Goal: Task Accomplishment & Management: Complete application form

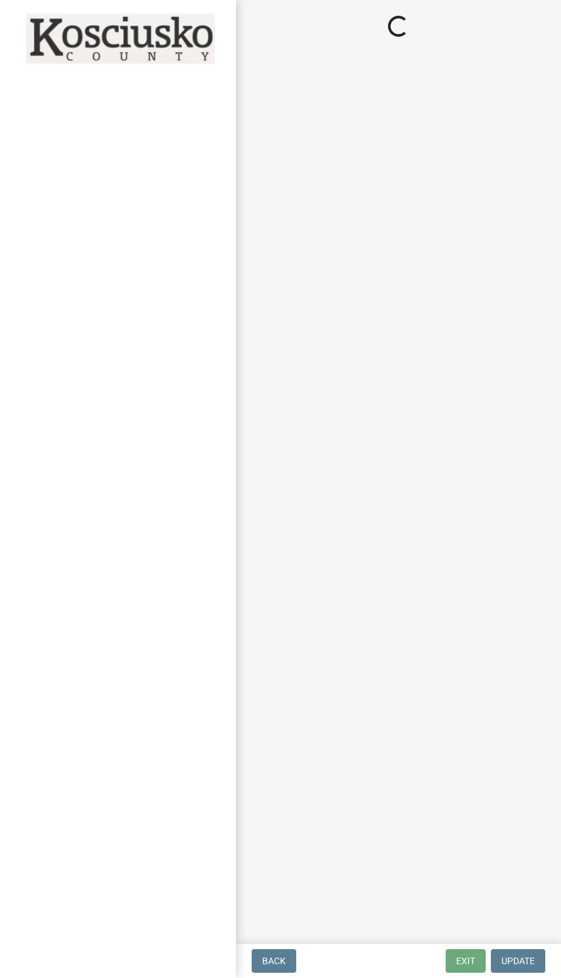
scroll to position [25, 0]
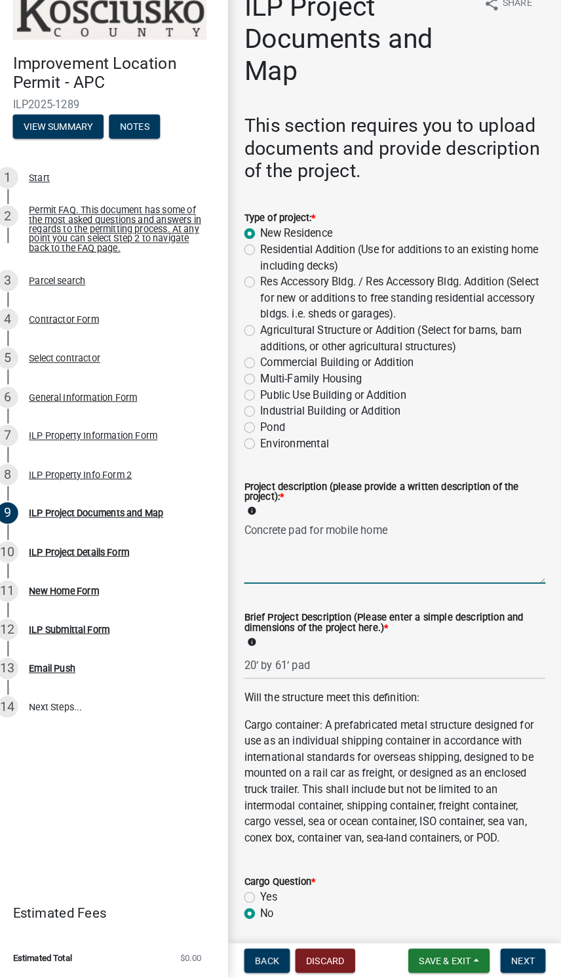
click at [465, 551] on textarea "Concrete pad for mobile home" at bounding box center [399, 563] width 294 height 62
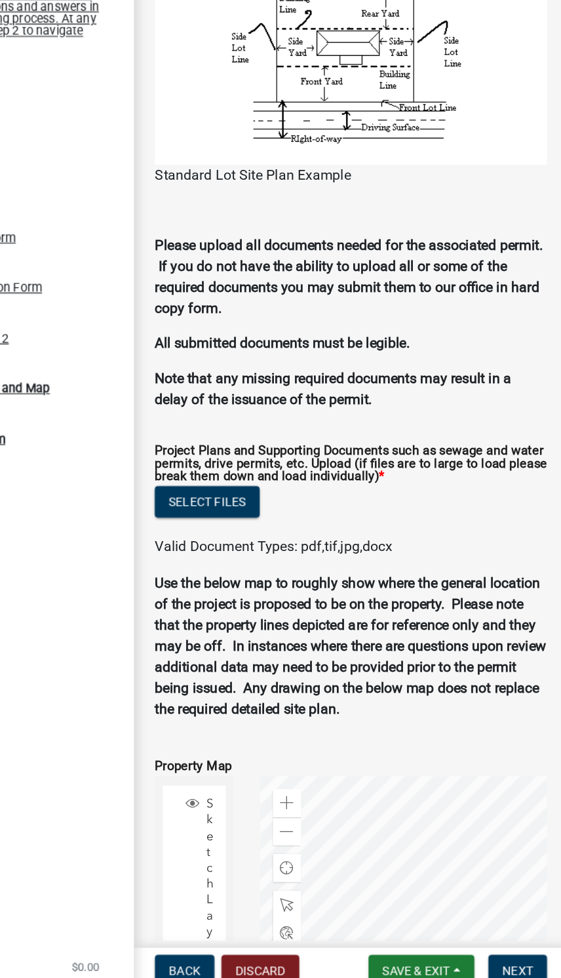
scroll to position [1177, 0]
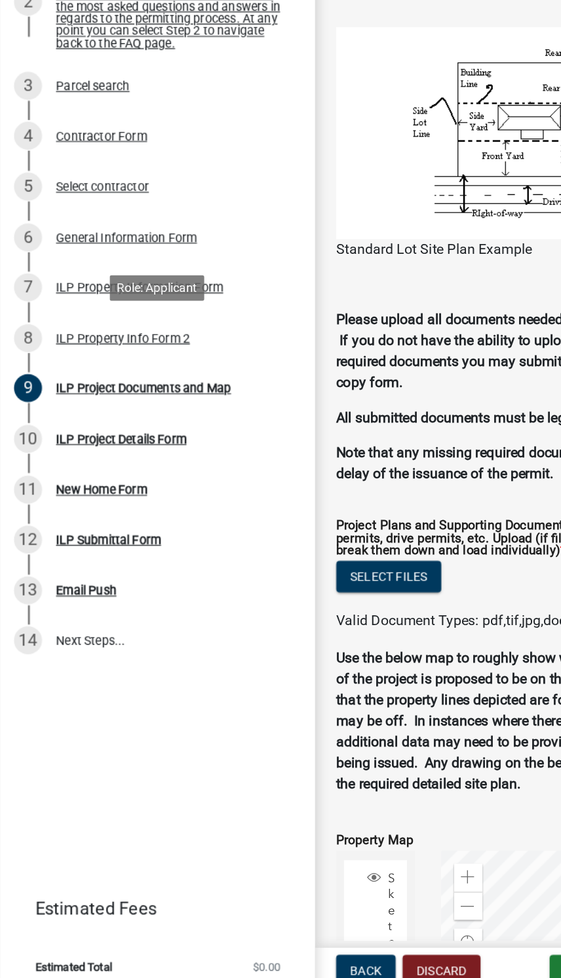
click at [117, 483] on div "ILP Property Info Form 2" at bounding box center [92, 487] width 100 height 9
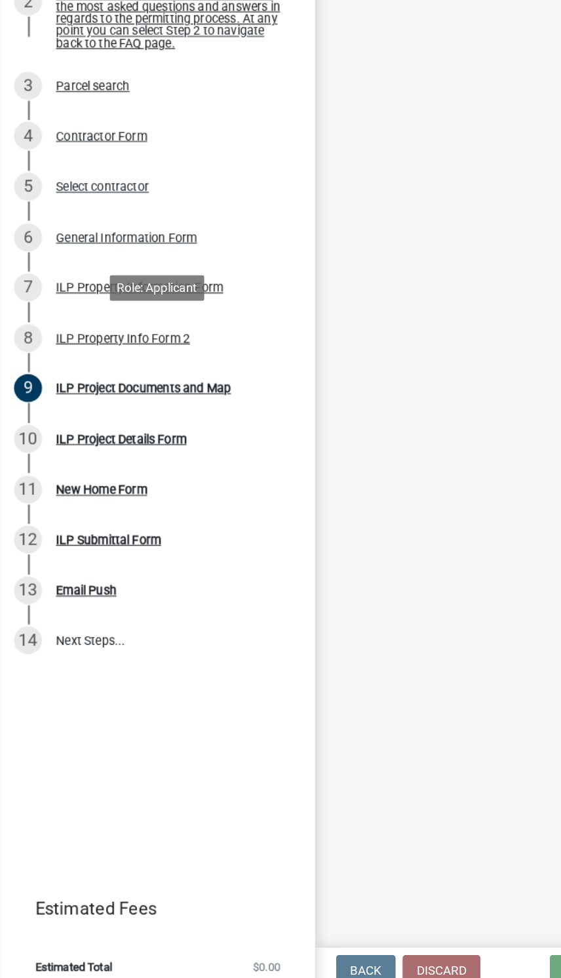
select select "0609af41-fe40-4fa2-880d-6f54f567ae8e"
select select "1146270b-2111-4e23-bf7f-74ce85cf7041"
select select "9a1217c7-be43-4cc6-8ccb-c6fe105ae5b0"
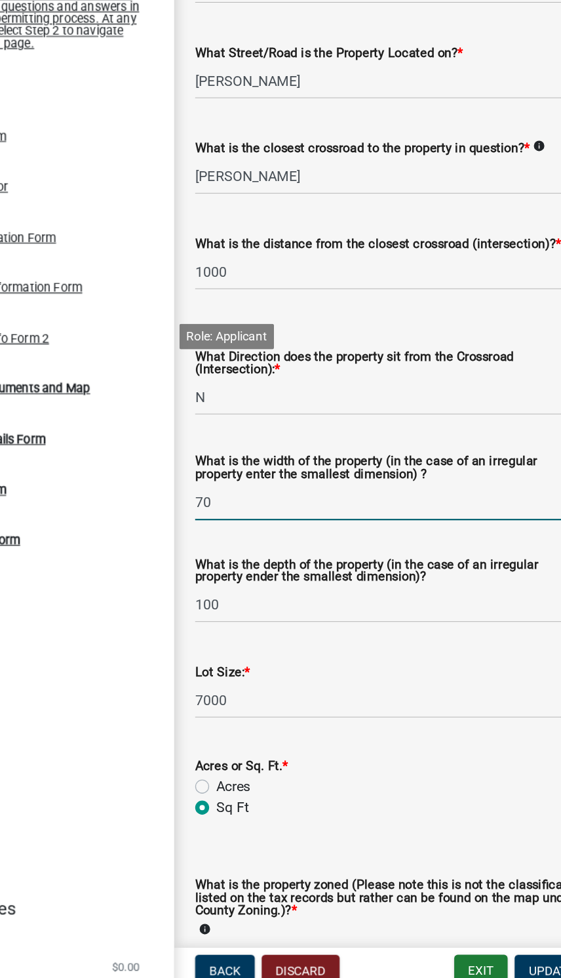
click at [276, 597] on input "70" at bounding box center [399, 610] width 294 height 27
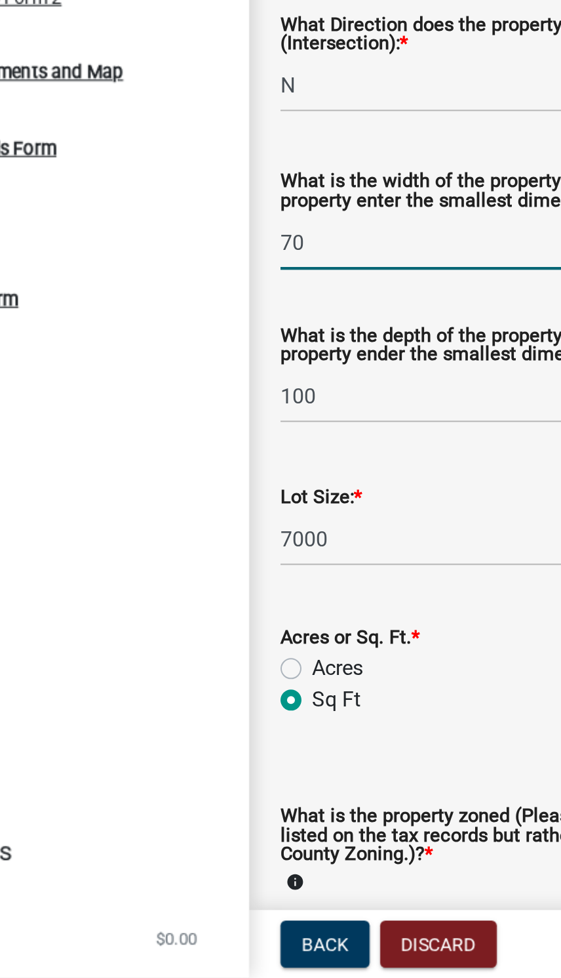
type input "7"
type input "50"
click at [252, 745] on input "7000" at bounding box center [399, 758] width 294 height 27
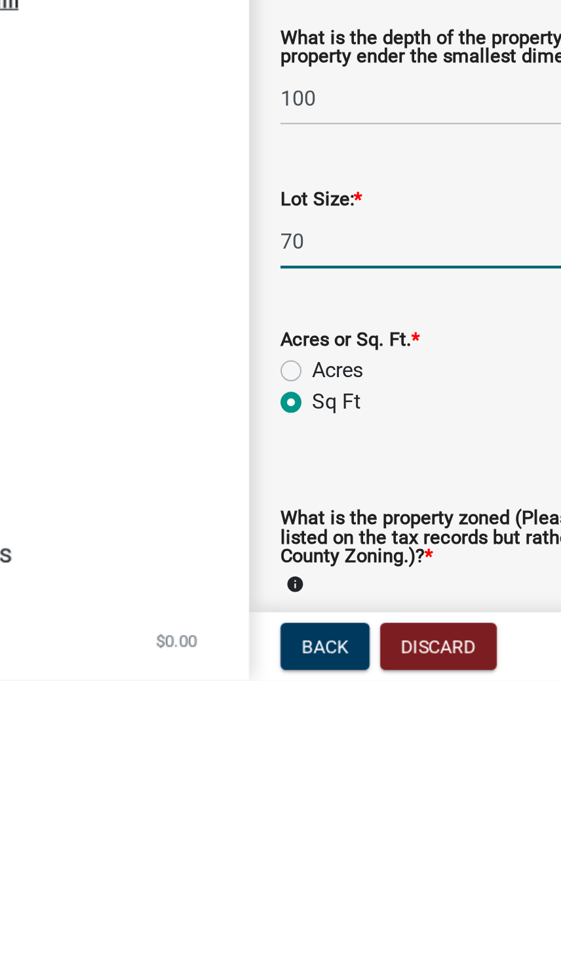
type input "7"
type input "5000"
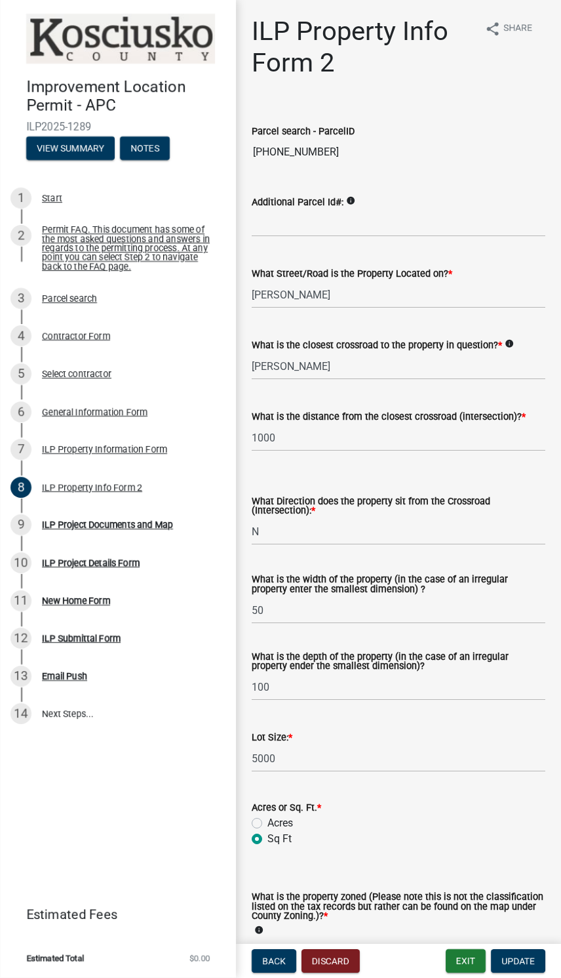
click at [523, 954] on button "Update" at bounding box center [518, 961] width 54 height 24
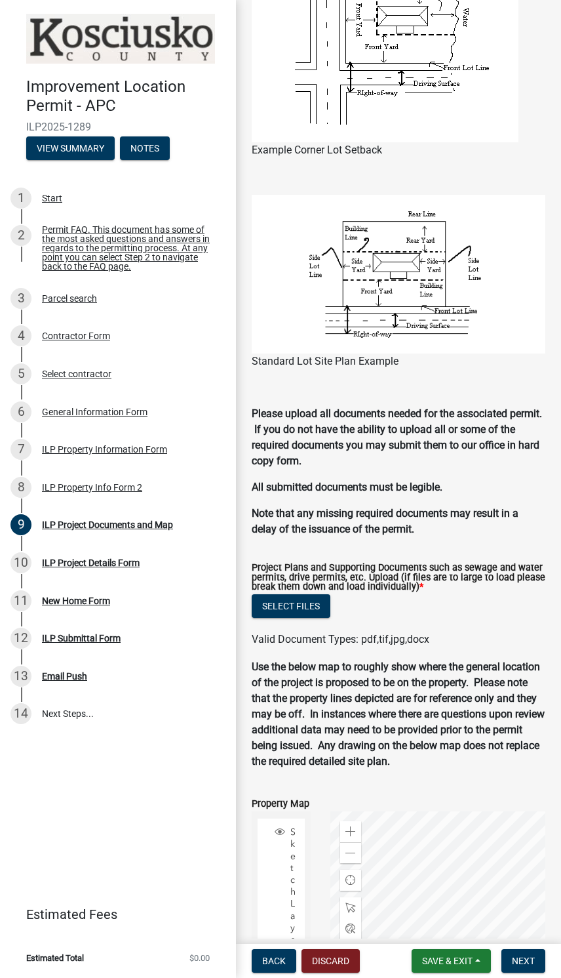
scroll to position [1235, 0]
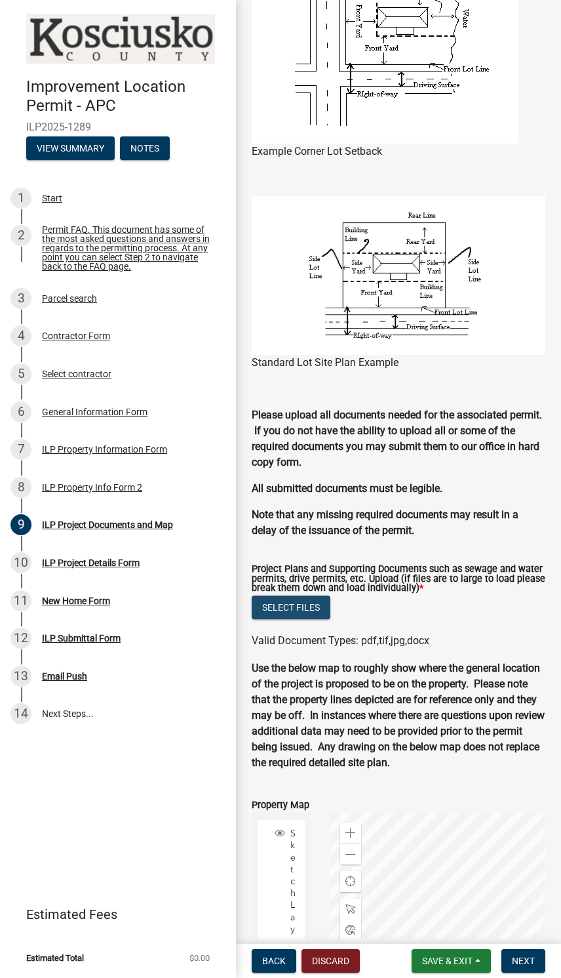
click at [293, 619] on button "Select files" at bounding box center [291, 608] width 79 height 24
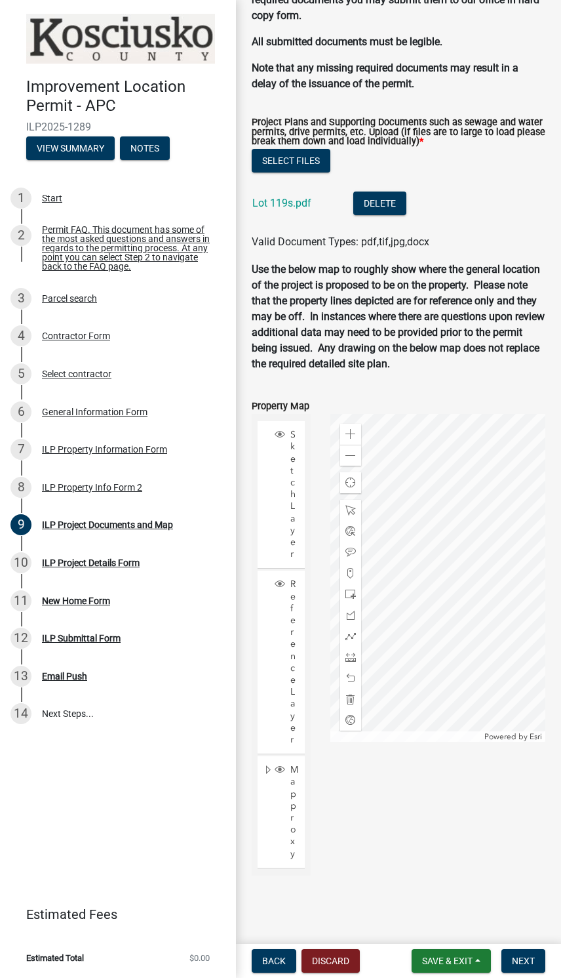
scroll to position [1718, 0]
click at [528, 962] on span "Next" at bounding box center [523, 961] width 23 height 10
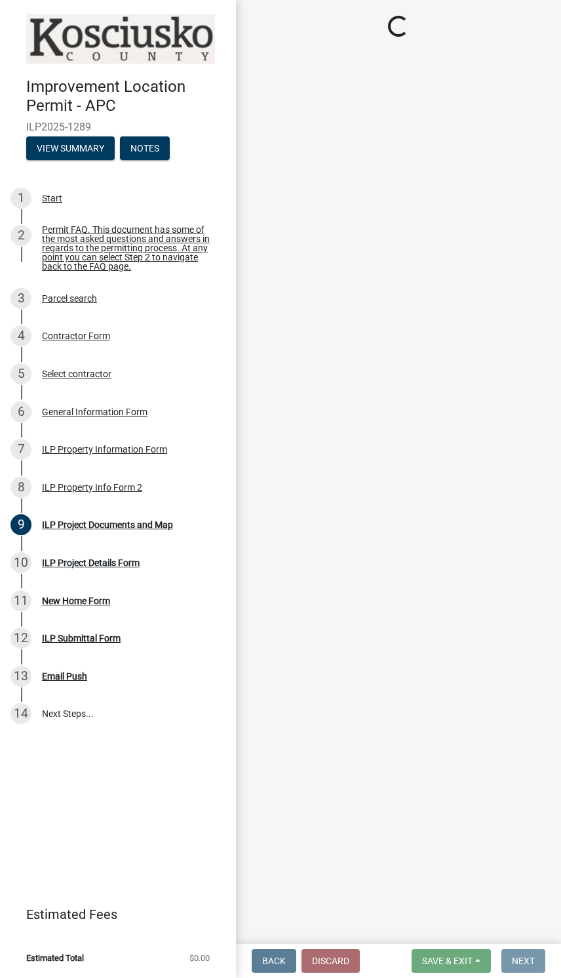
scroll to position [0, 0]
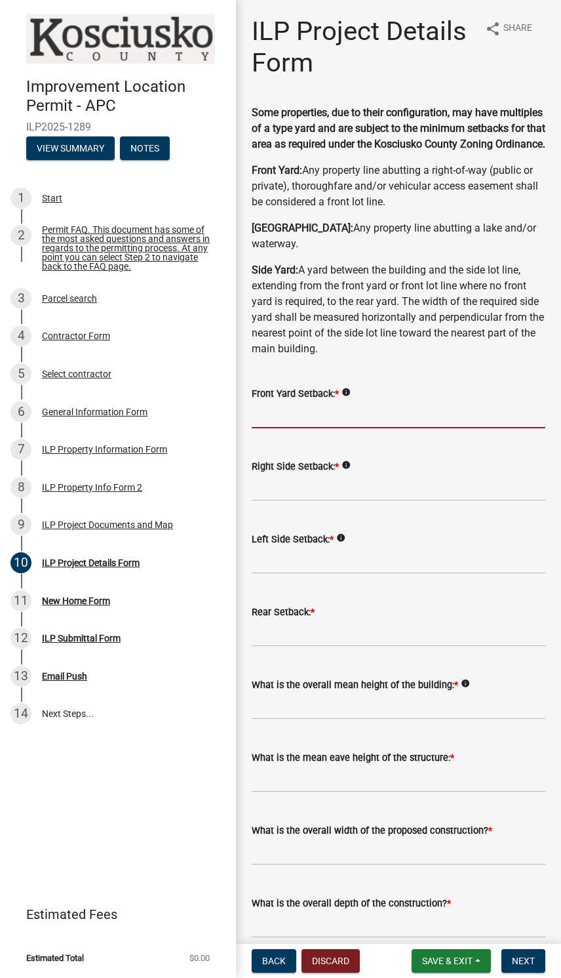
click at [439, 416] on input "text" at bounding box center [399, 414] width 294 height 27
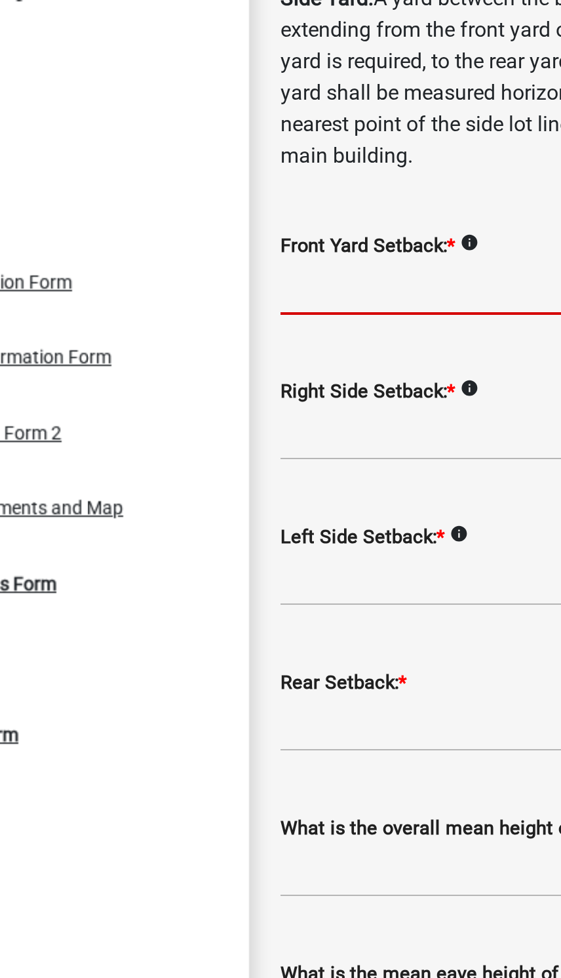
type input "5"
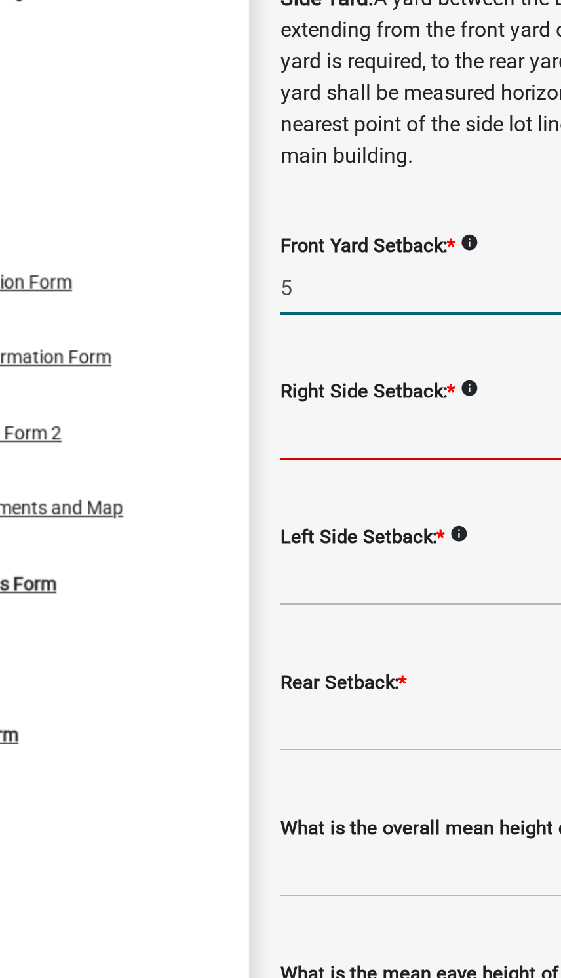
click at [252, 474] on input "text" at bounding box center [399, 487] width 294 height 27
type input "5.0"
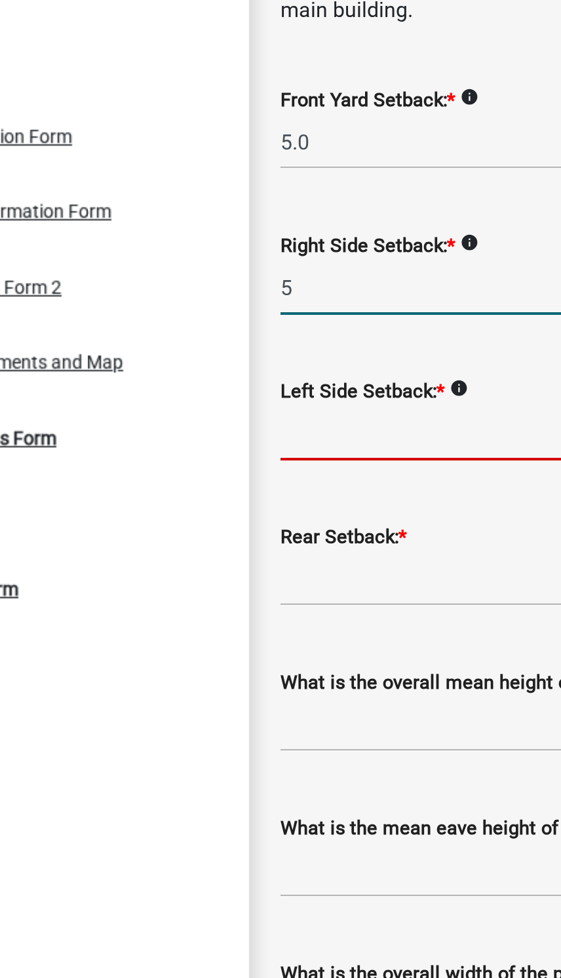
click at [252, 547] on input "text" at bounding box center [399, 560] width 294 height 27
type input "5.0"
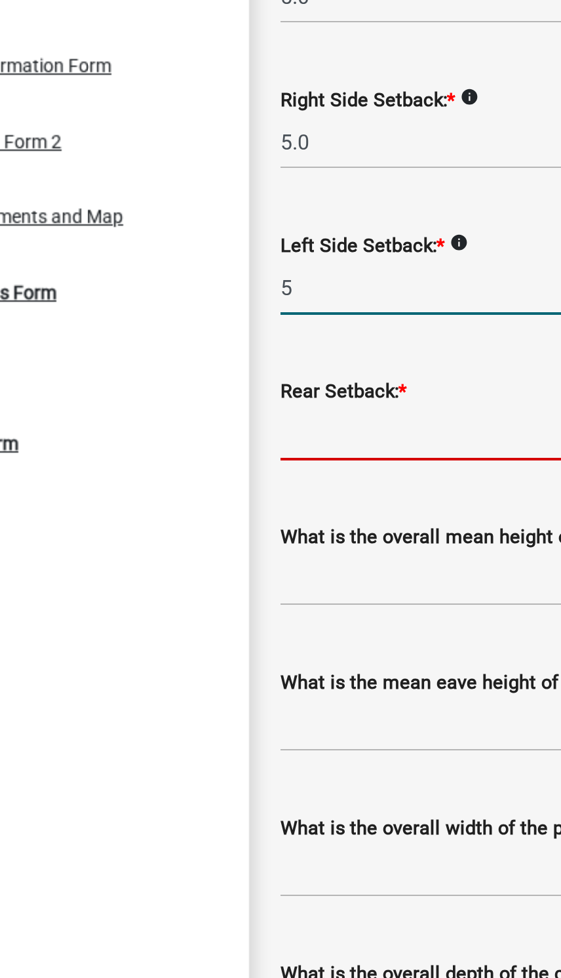
click at [252, 620] on input "text" at bounding box center [399, 633] width 294 height 27
type input "5.0"
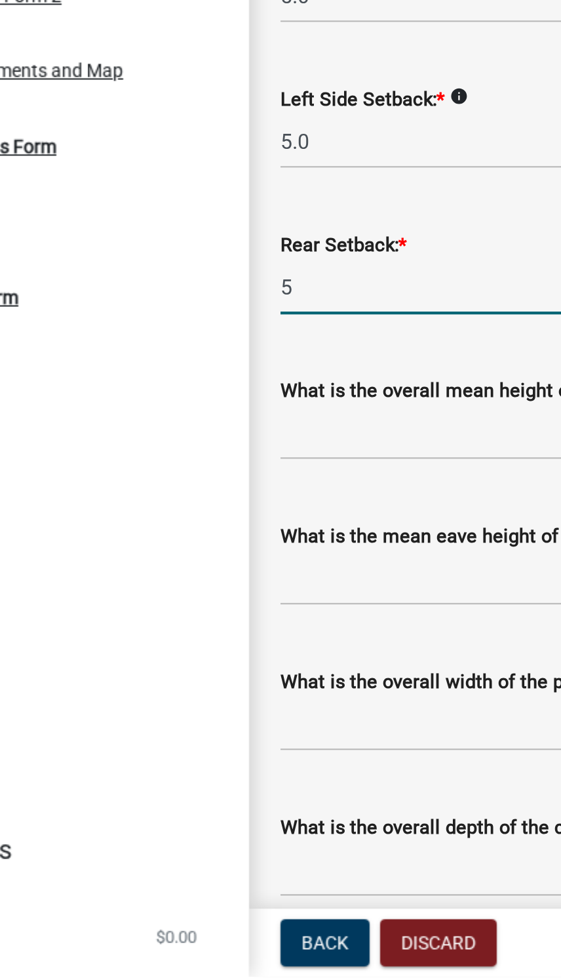
type input "5.0"
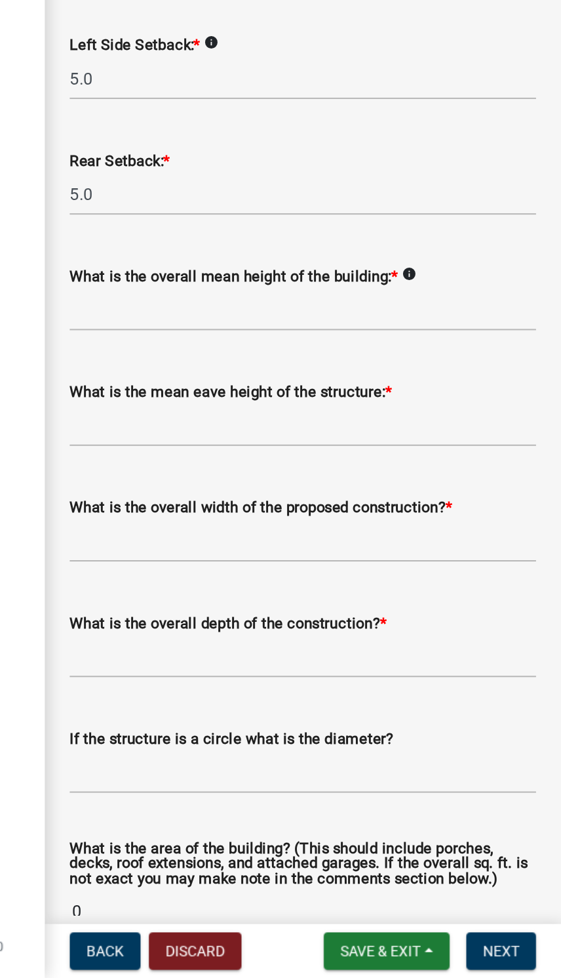
scroll to position [150, 0]
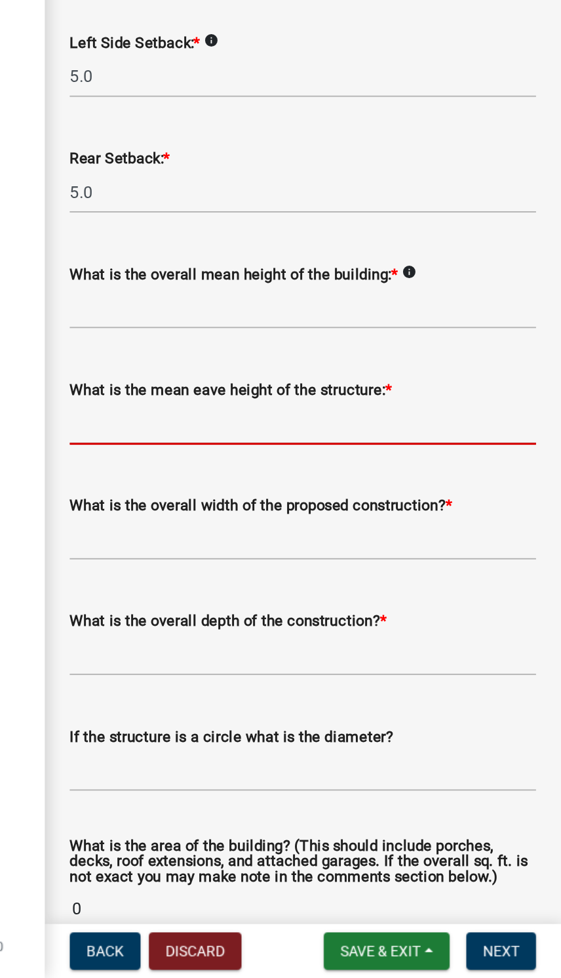
click at [288, 615] on input "text" at bounding box center [399, 628] width 294 height 27
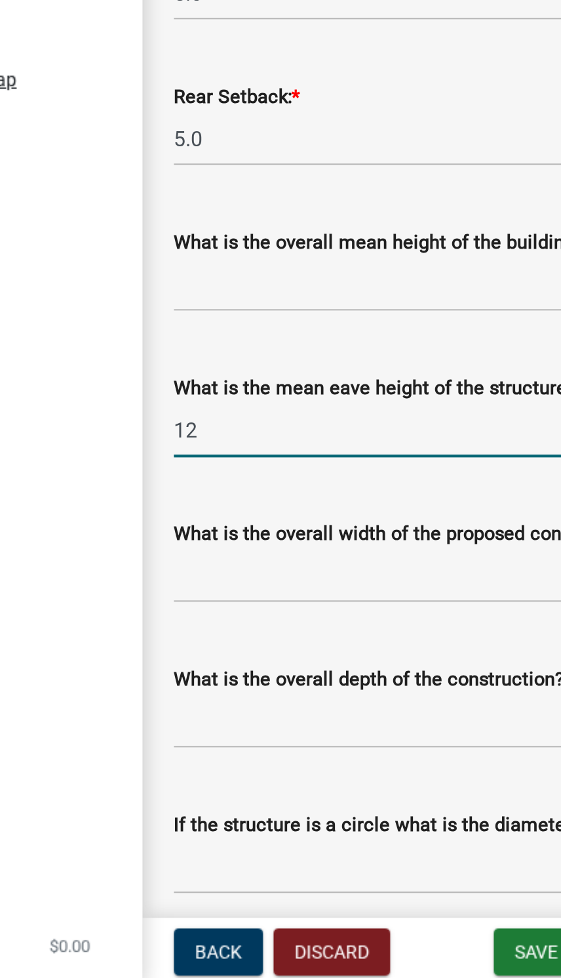
scroll to position [51, 0]
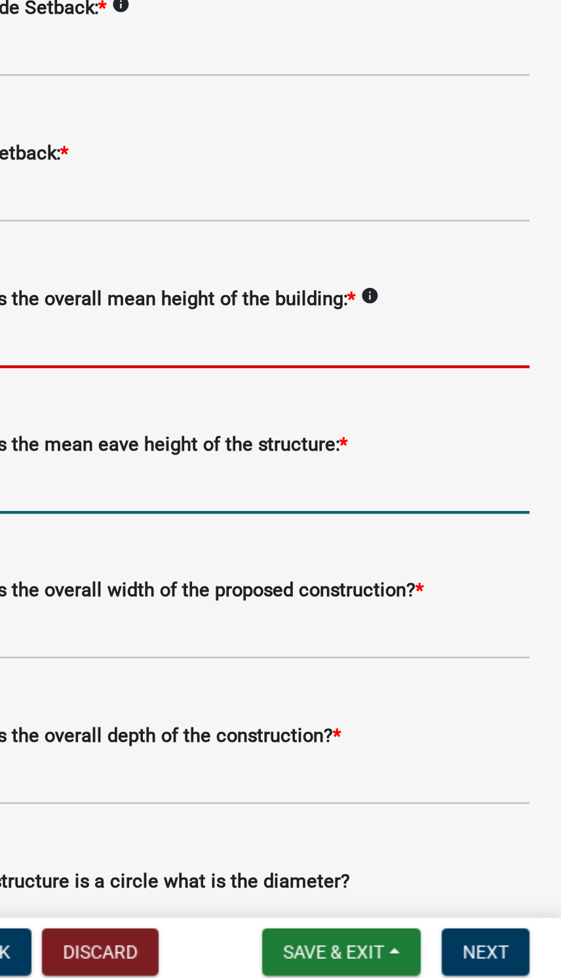
click at [252, 642] on input "text" at bounding box center [399, 655] width 294 height 27
type input "12.0"
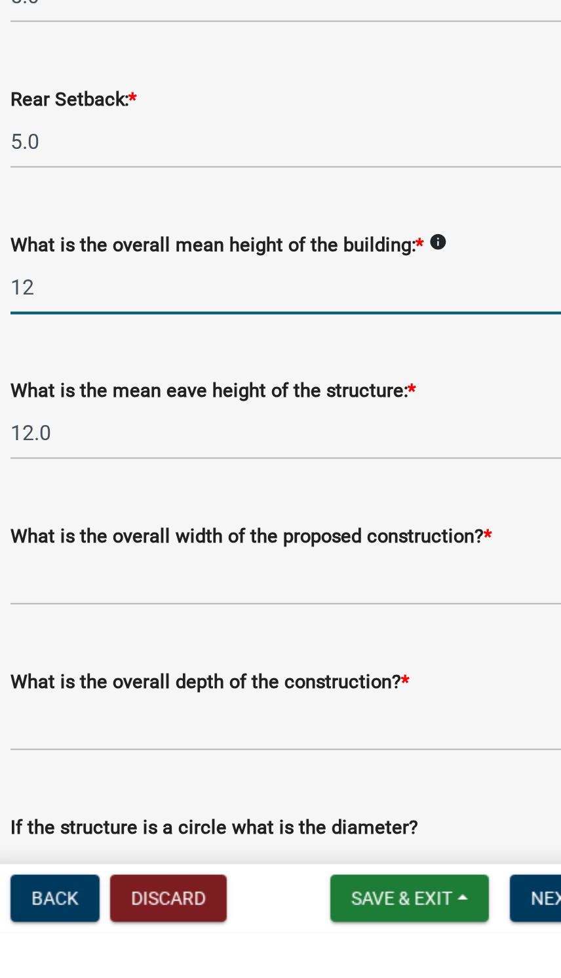
type input "12.0"
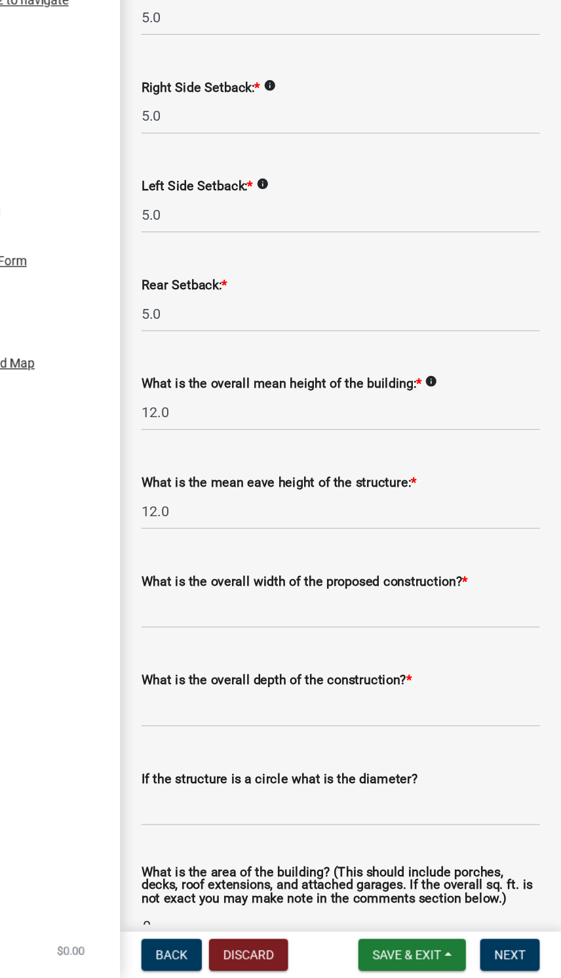
scroll to position [154, 0]
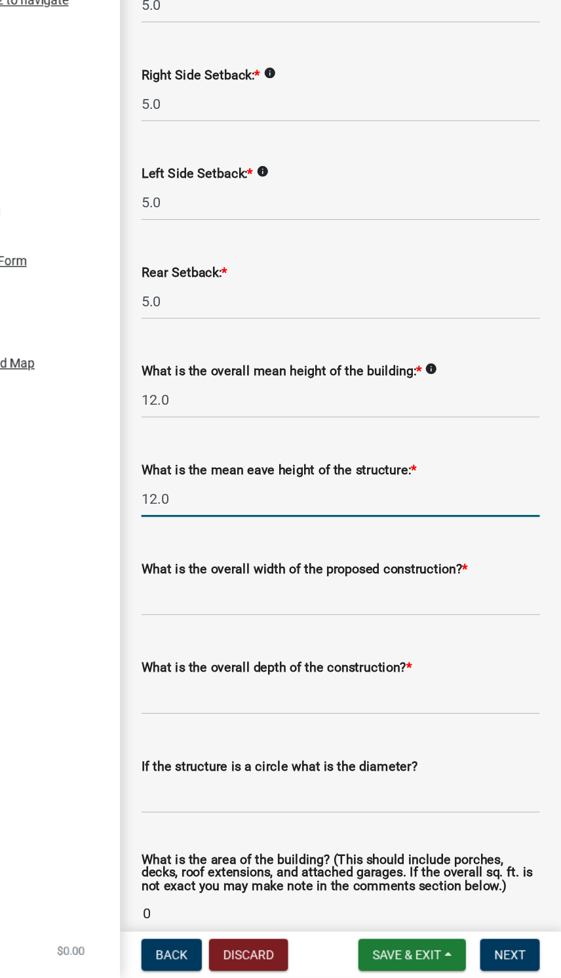
click at [287, 611] on input "12.0" at bounding box center [399, 624] width 294 height 27
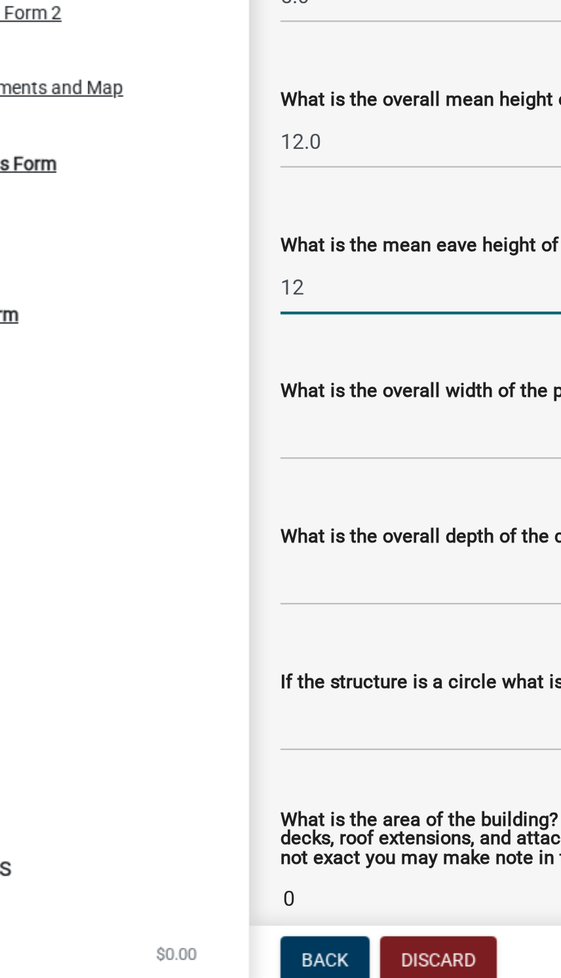
type input "1"
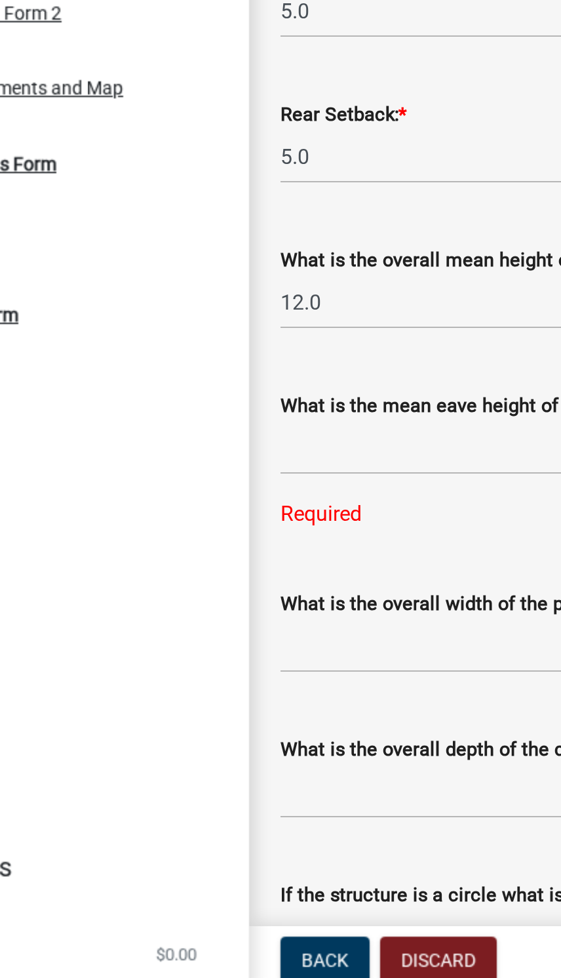
scroll to position [73, 0]
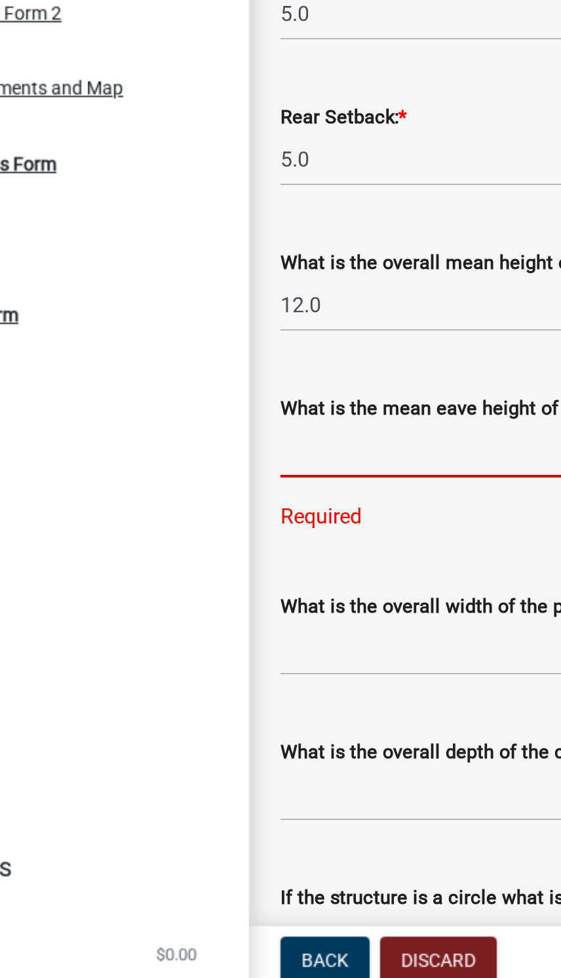
click at [252, 693] on input "text" at bounding box center [399, 706] width 294 height 27
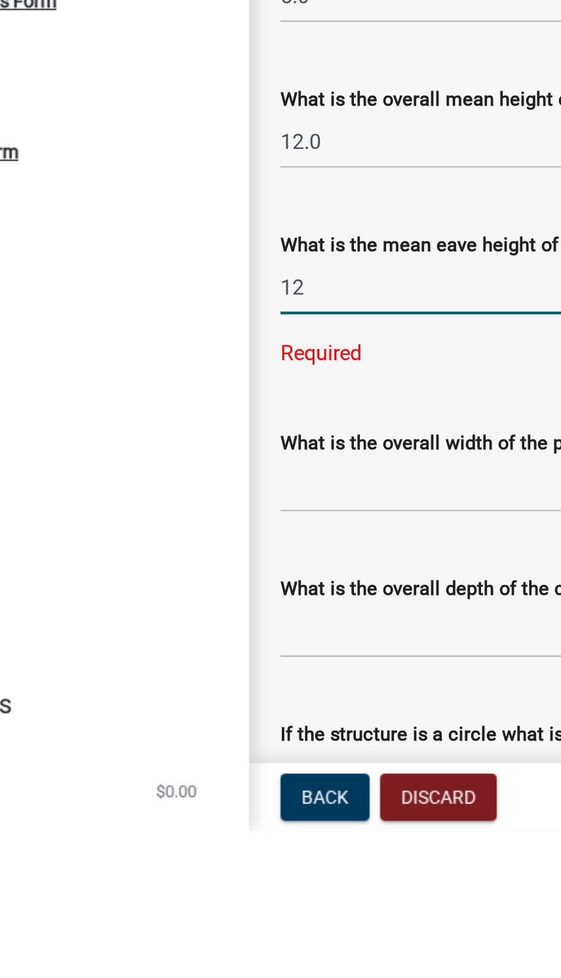
type input "12.0"
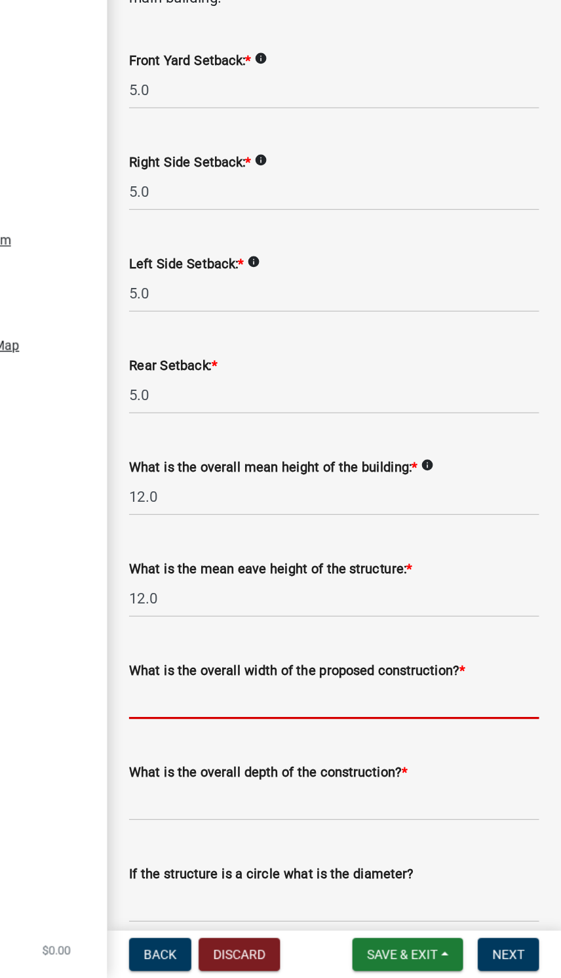
click at [343, 765] on input "text" at bounding box center [399, 778] width 294 height 27
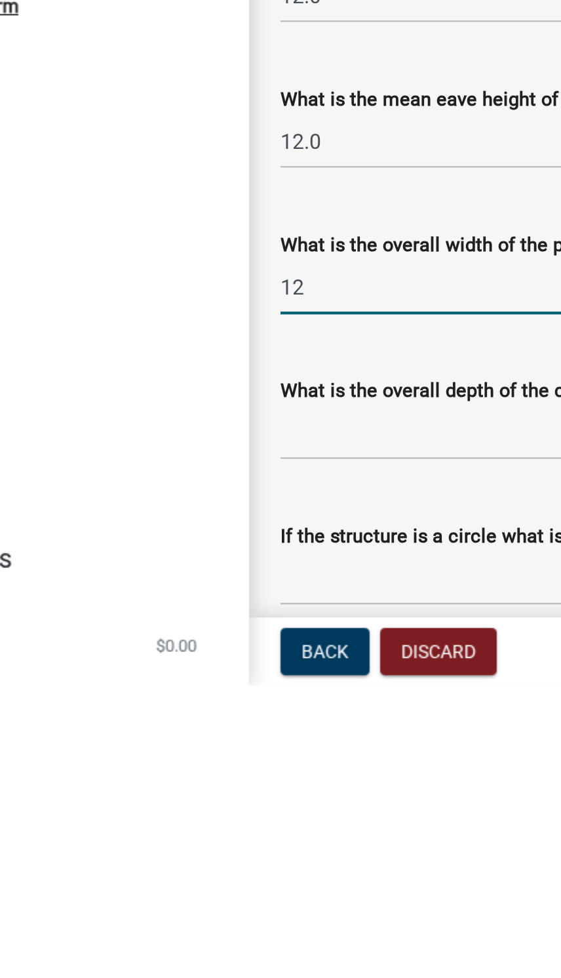
type input "12.00"
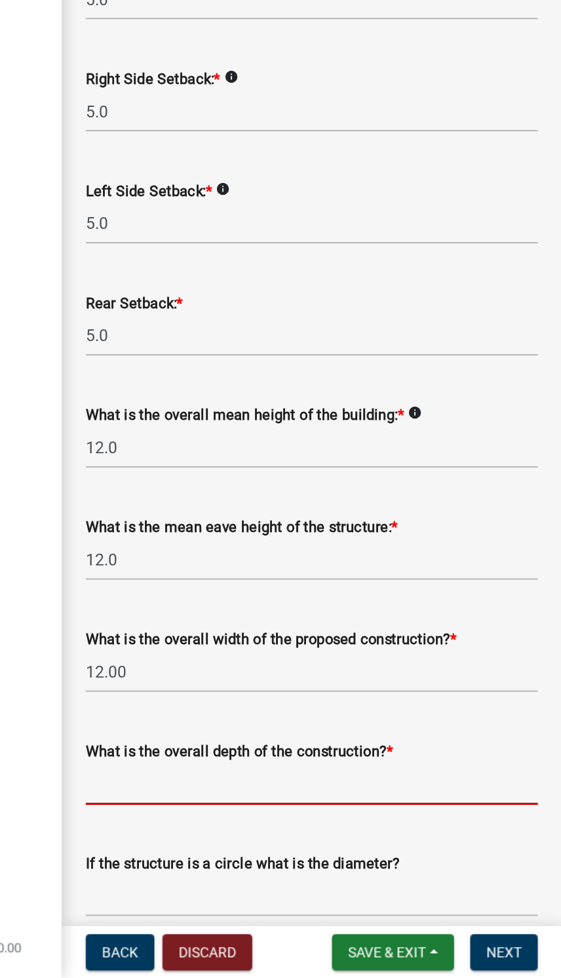
click at [293, 838] on input "text" at bounding box center [399, 851] width 294 height 27
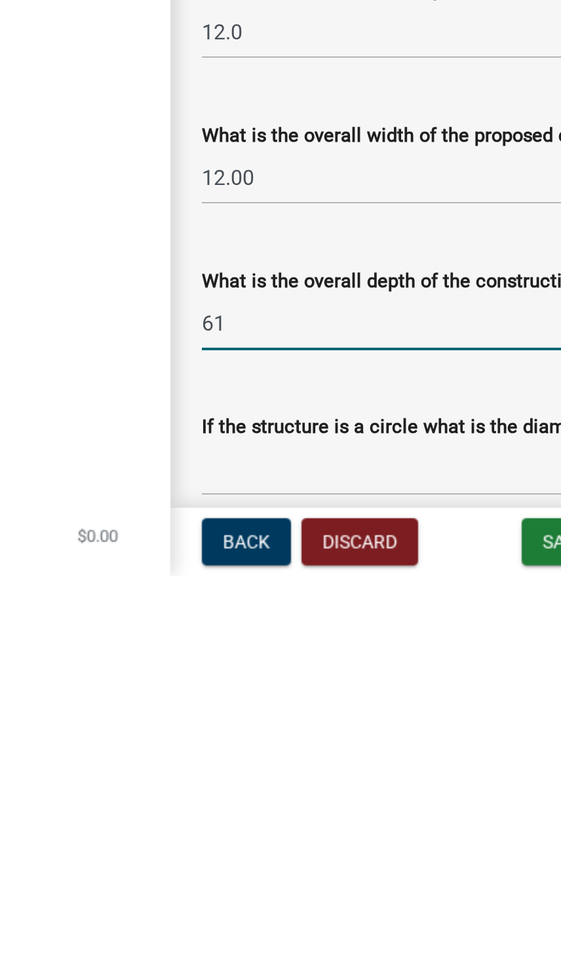
type input "61.00"
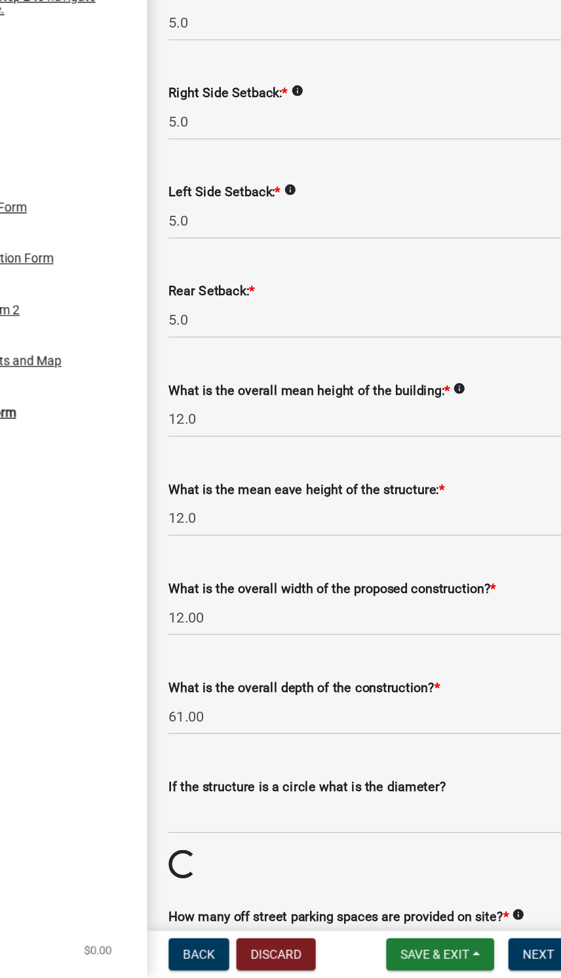
scroll to position [140, 0]
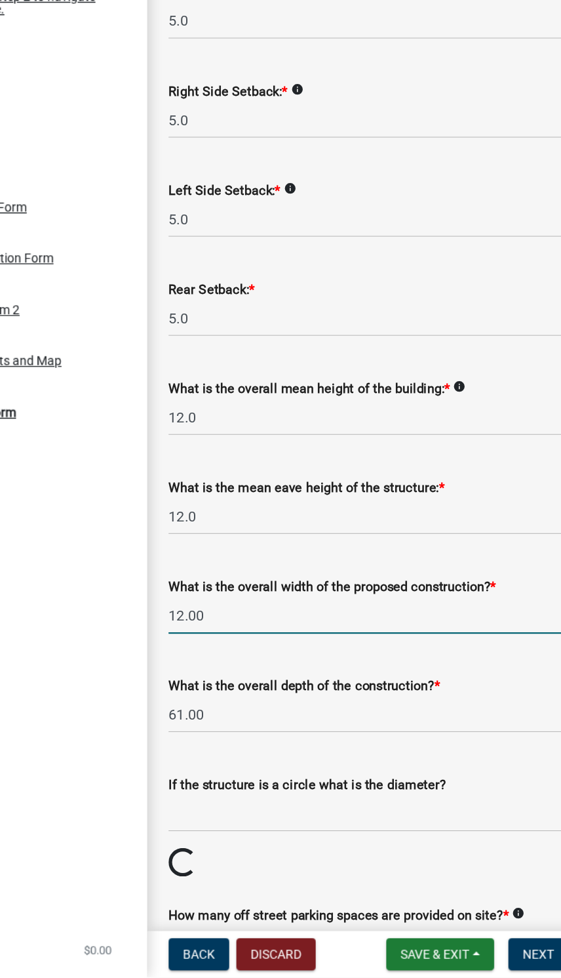
click at [352, 699] on input "12.00" at bounding box center [399, 712] width 294 height 27
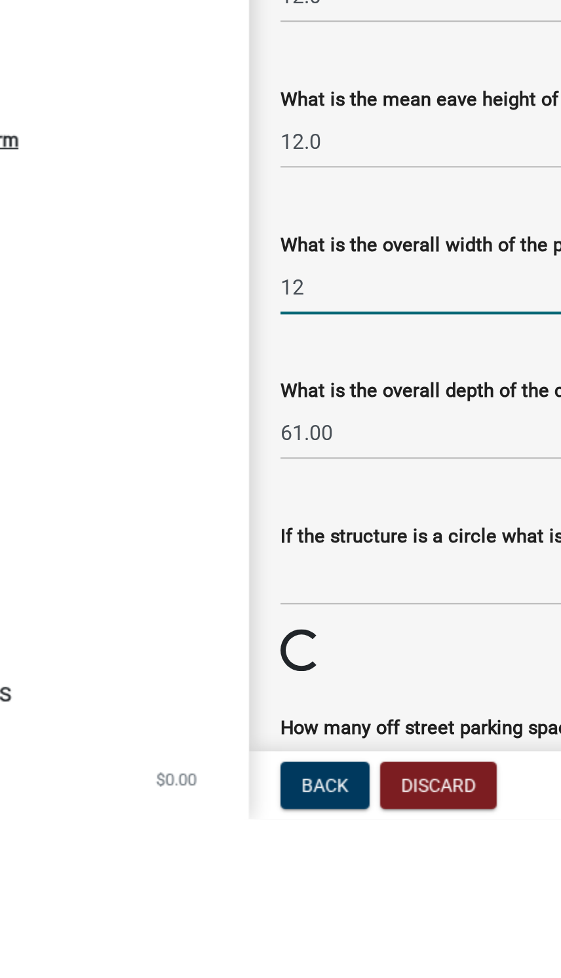
type input "1"
type input "20.00"
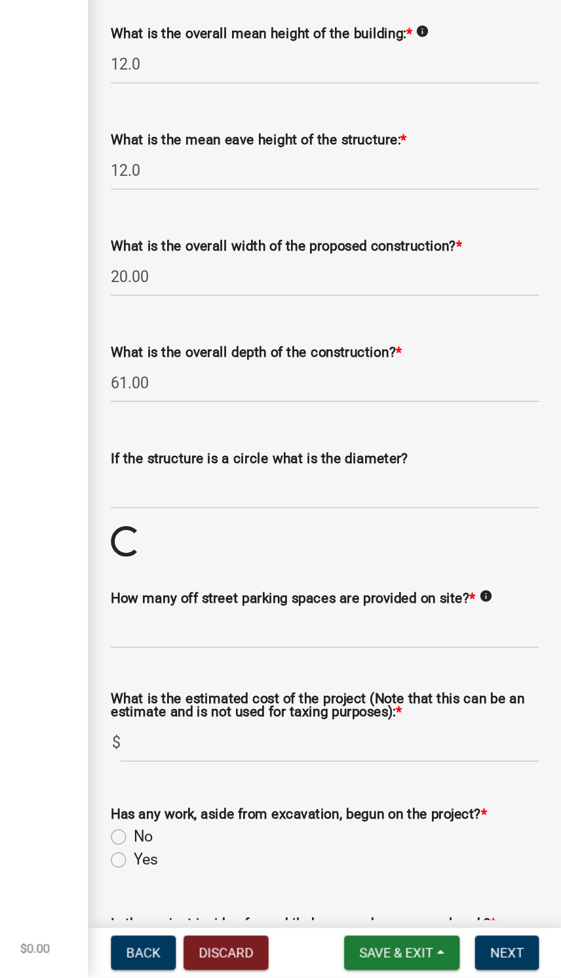
scroll to position [357, 0]
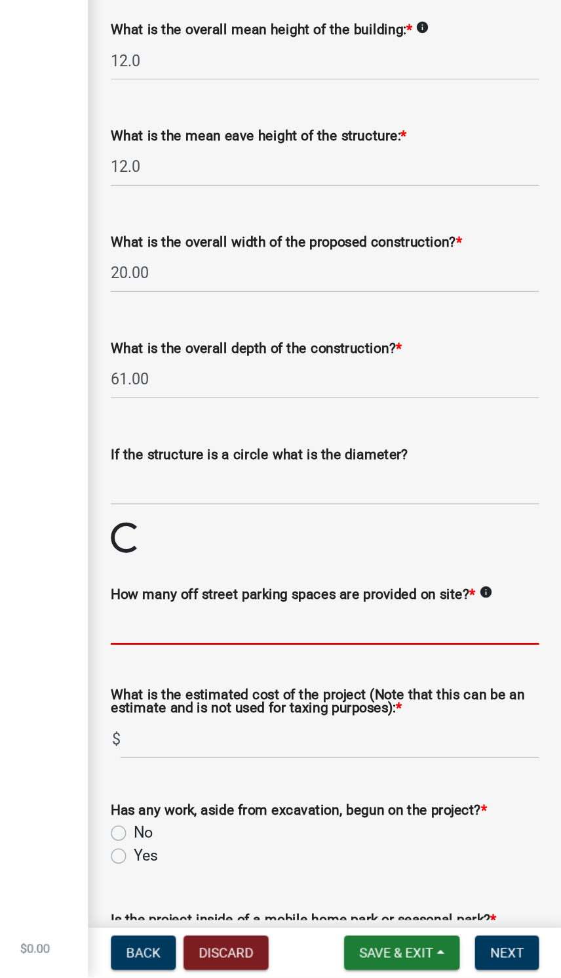
click at [331, 723] on input "text" at bounding box center [399, 736] width 294 height 27
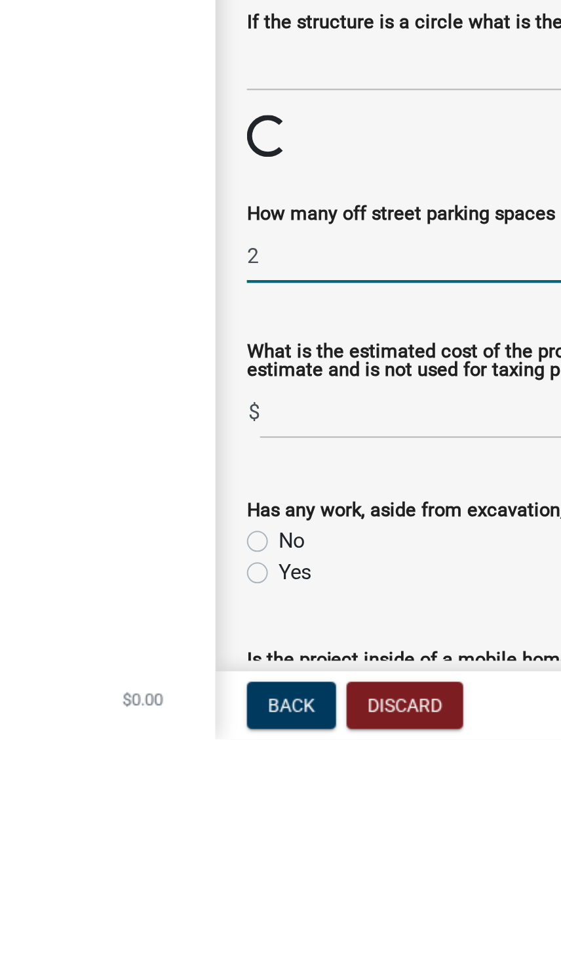
type input "2"
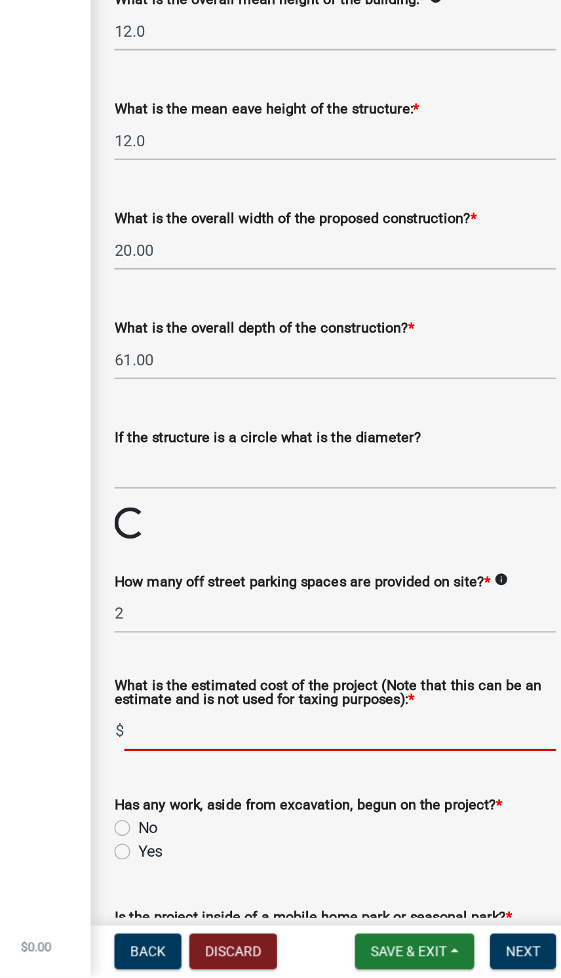
click at [300, 801] on input "text" at bounding box center [401, 814] width 287 height 27
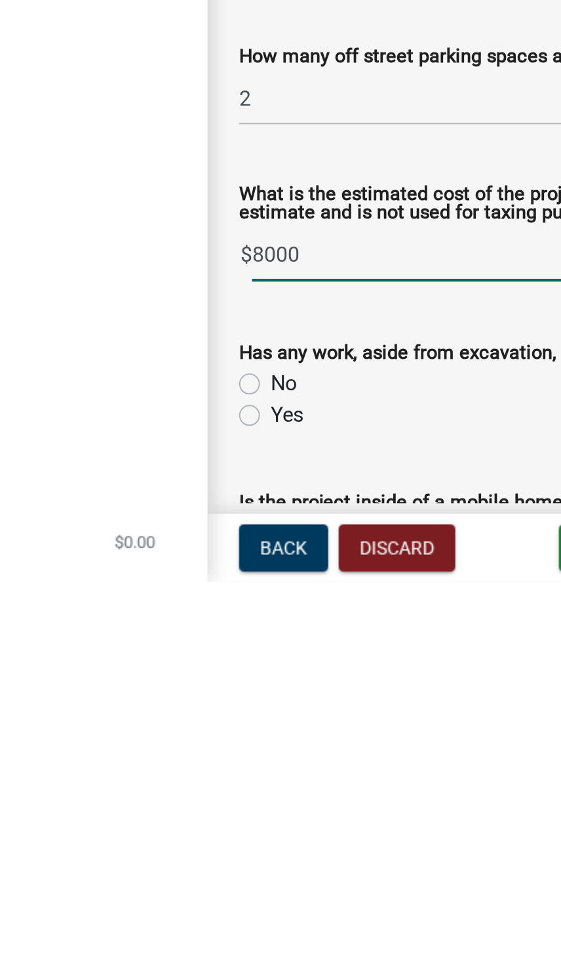
type input "8000"
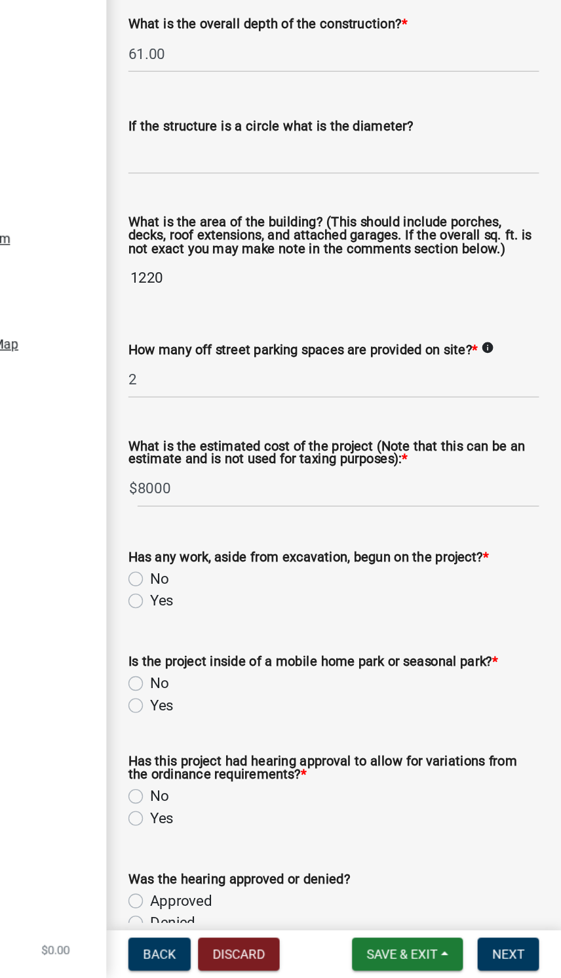
scroll to position [629, 0]
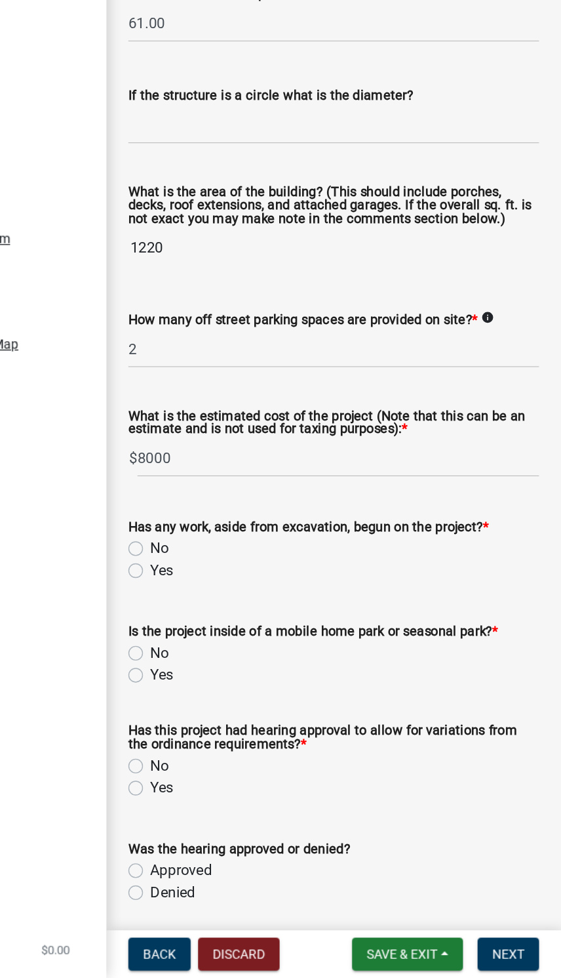
click at [268, 663] on label "No" at bounding box center [274, 671] width 13 height 16
click at [268, 663] on input "No" at bounding box center [272, 667] width 9 height 9
radio input "true"
click at [268, 663] on label "No" at bounding box center [274, 671] width 13 height 16
click at [268, 663] on input "No" at bounding box center [272, 667] width 9 height 9
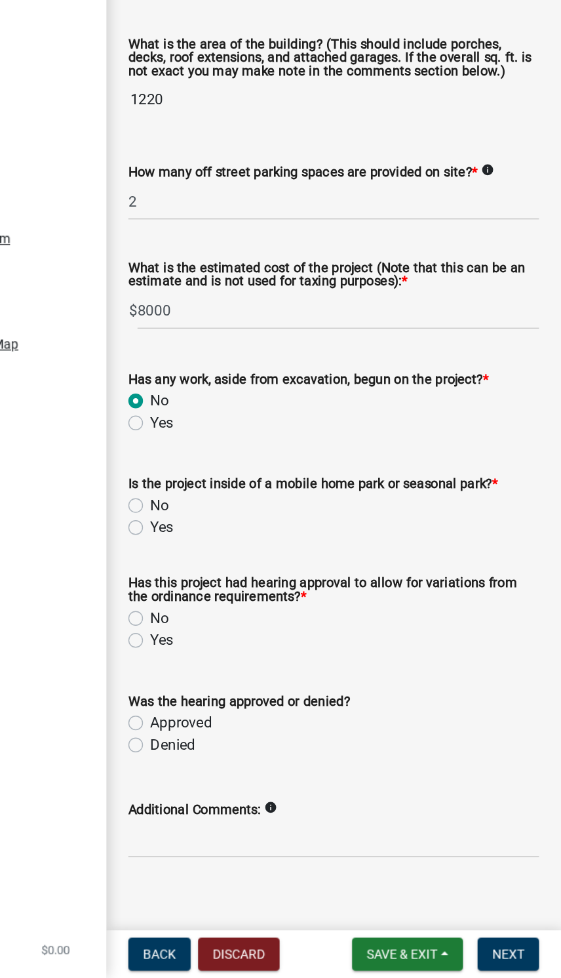
scroll to position [736, 0]
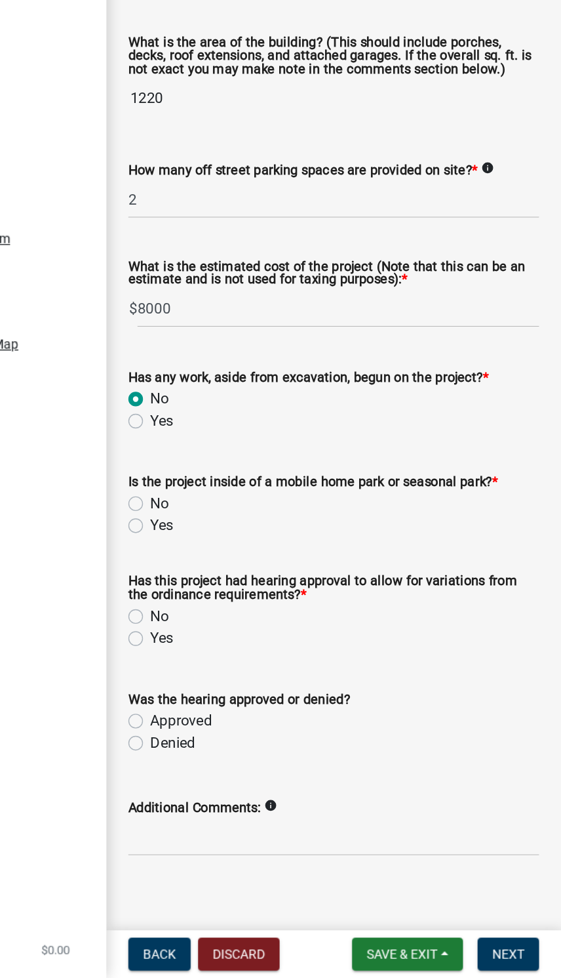
click at [252, 647] on div "Yes" at bounding box center [399, 655] width 294 height 16
click at [268, 647] on label "Yes" at bounding box center [276, 655] width 16 height 16
click at [268, 647] on input "Yes" at bounding box center [272, 651] width 9 height 9
radio input "true"
click at [268, 647] on label "Yes" at bounding box center [276, 655] width 16 height 16
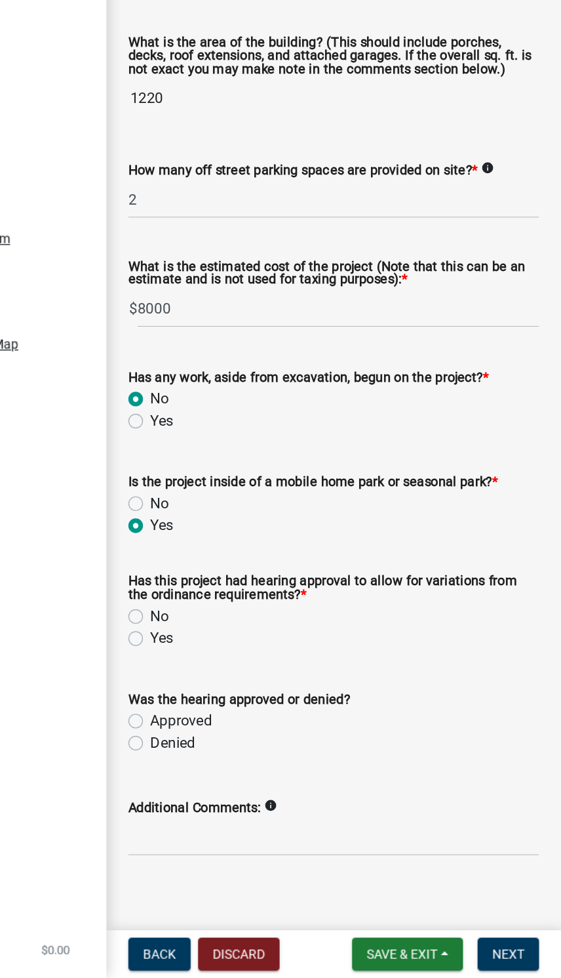
click at [268, 647] on input "Yes" at bounding box center [272, 651] width 9 height 9
click at [252, 712] on div "No" at bounding box center [399, 720] width 294 height 16
click at [268, 712] on label "No" at bounding box center [274, 720] width 13 height 16
click at [268, 712] on input "No" at bounding box center [272, 716] width 9 height 9
radio input "true"
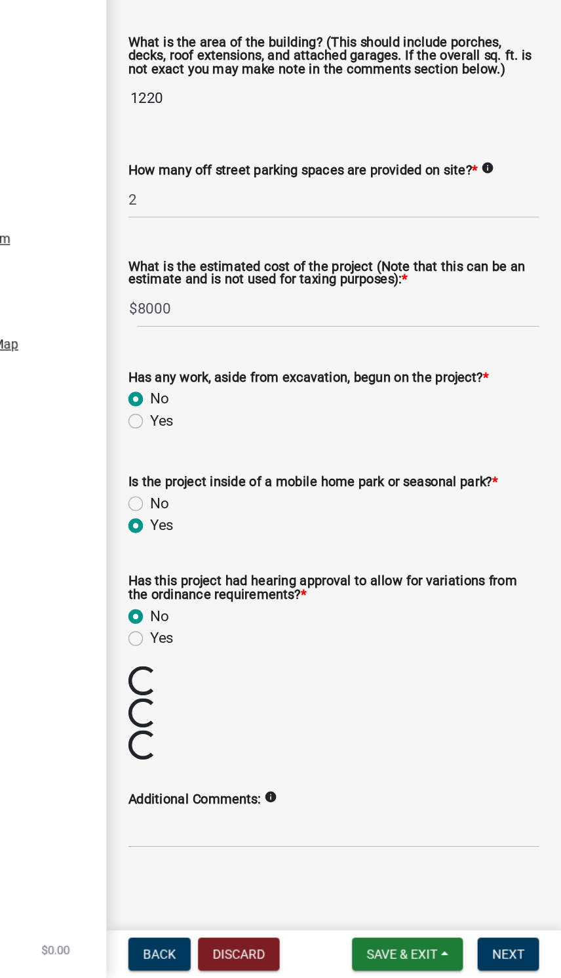
click at [268, 712] on label "No" at bounding box center [274, 720] width 13 height 16
click at [268, 712] on input "No" at bounding box center [272, 716] width 9 height 9
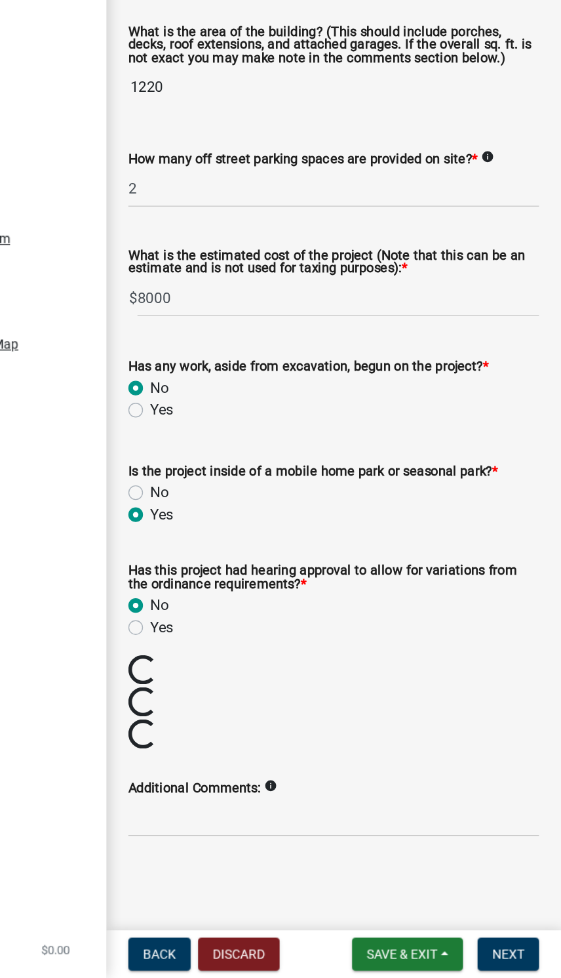
scroll to position [781, 0]
click at [502, 949] on button "Next" at bounding box center [524, 961] width 44 height 24
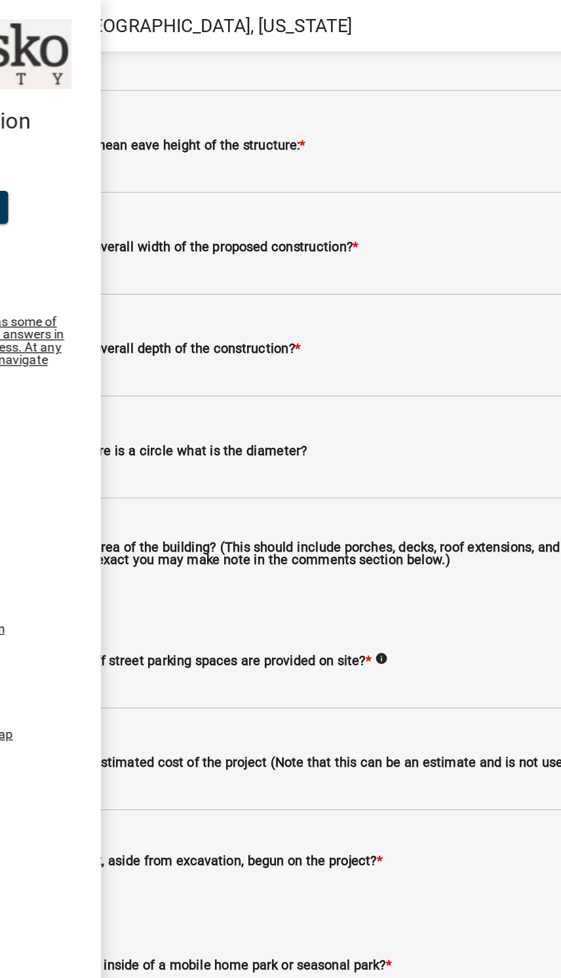
scroll to position [569, 0]
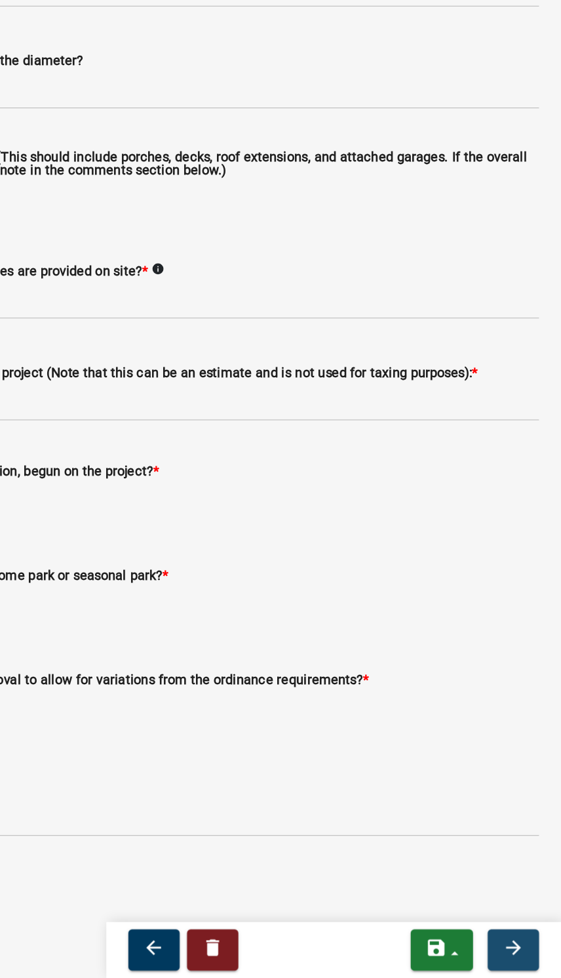
click at [519, 948] on icon "arrow_forward" at bounding box center [527, 956] width 16 height 16
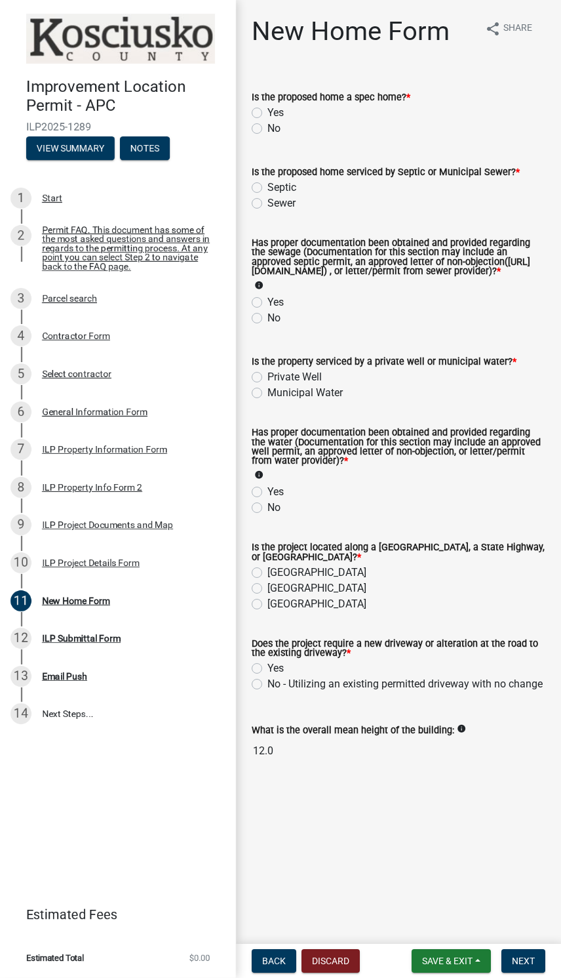
click at [268, 123] on label "No" at bounding box center [274, 129] width 13 height 16
click at [268, 123] on input "No" at bounding box center [272, 125] width 9 height 9
radio input "true"
click at [268, 326] on label "No" at bounding box center [274, 318] width 13 height 16
click at [268, 319] on input "No" at bounding box center [272, 314] width 9 height 9
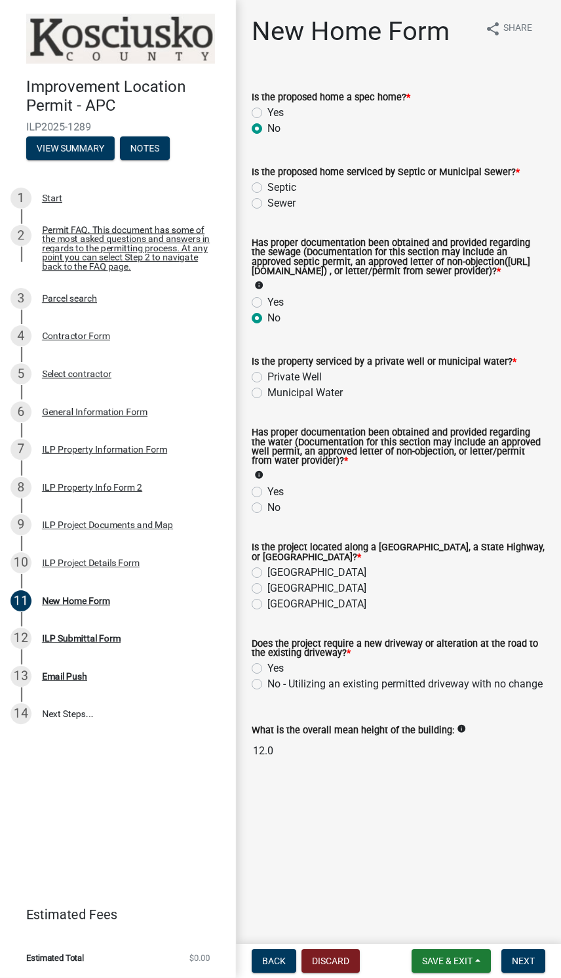
radio input "true"
click at [268, 385] on label "Private Well" at bounding box center [295, 377] width 54 height 16
click at [268, 378] on input "Private Well" at bounding box center [272, 373] width 9 height 9
radio input "true"
click at [268, 500] on label "Yes" at bounding box center [276, 492] width 16 height 16
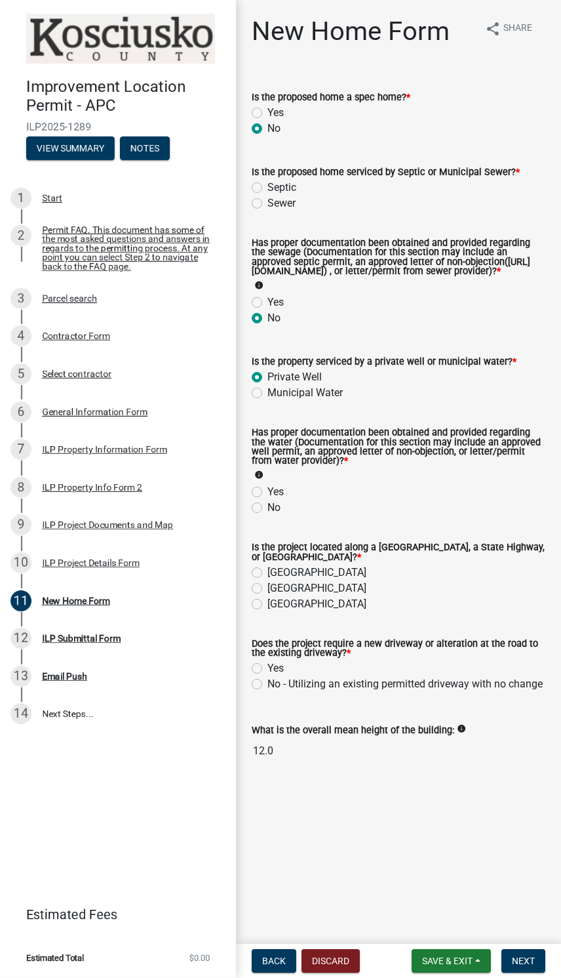
click at [268, 493] on input "Yes" at bounding box center [272, 488] width 9 height 9
radio input "true"
click at [271, 580] on label "[GEOGRAPHIC_DATA]" at bounding box center [317, 573] width 99 height 16
click at [271, 573] on input "[GEOGRAPHIC_DATA]" at bounding box center [272, 569] width 9 height 9
radio input "true"
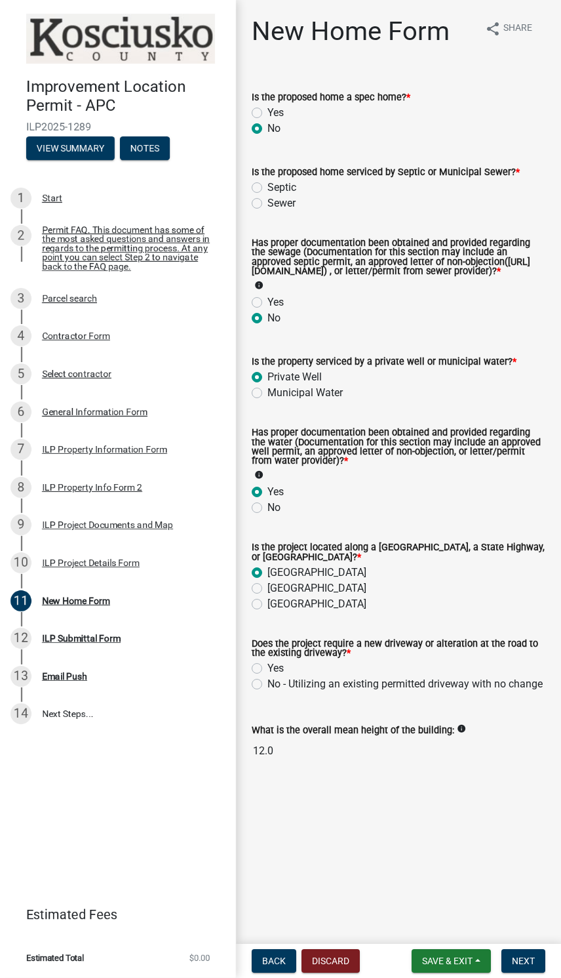
click at [268, 596] on label "[GEOGRAPHIC_DATA]" at bounding box center [317, 588] width 99 height 16
click at [268, 589] on input "[GEOGRAPHIC_DATA]" at bounding box center [272, 584] width 9 height 9
radio input "true"
click at [268, 580] on label "[GEOGRAPHIC_DATA]" at bounding box center [317, 573] width 99 height 16
click at [268, 573] on input "[GEOGRAPHIC_DATA]" at bounding box center [272, 569] width 9 height 9
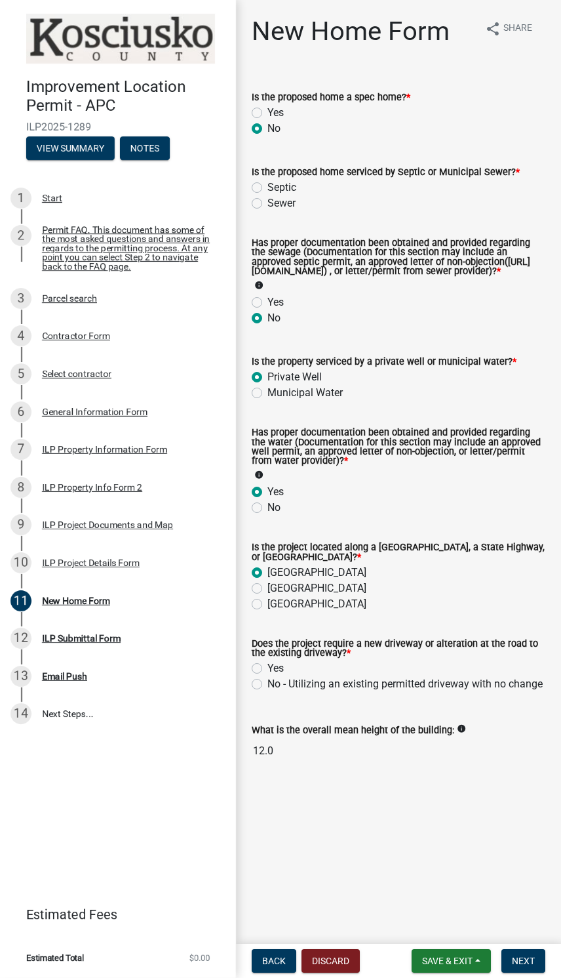
radio input "true"
click at [268, 692] on label "No - Utilizing an existing permitted driveway with no change" at bounding box center [405, 684] width 275 height 16
click at [268, 685] on input "No - Utilizing an existing permitted driveway with no change" at bounding box center [272, 680] width 9 height 9
radio input "true"
click at [527, 956] on span "Next" at bounding box center [523, 961] width 23 height 10
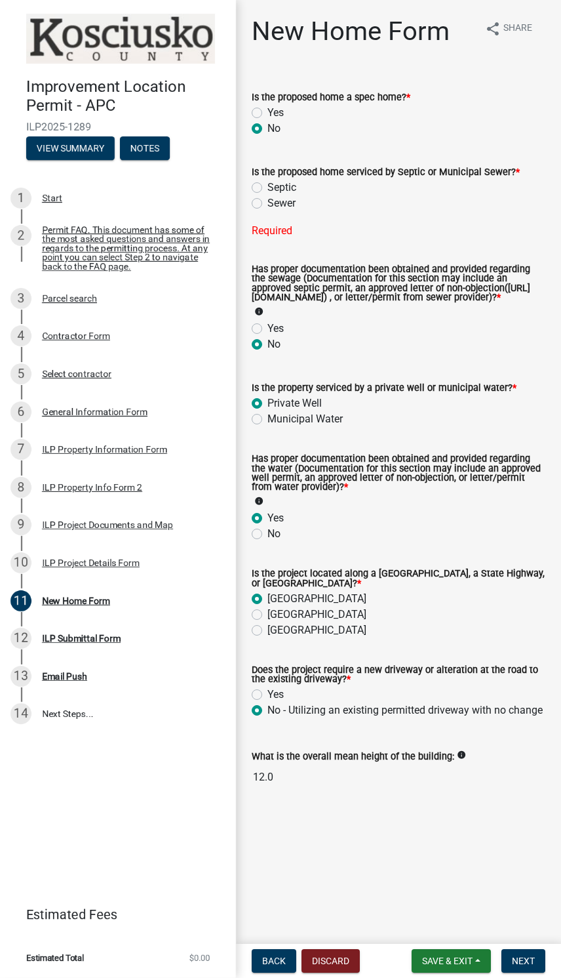
click at [268, 209] on label "Sewer" at bounding box center [282, 203] width 28 height 16
click at [268, 204] on input "Sewer" at bounding box center [272, 199] width 9 height 9
radio input "true"
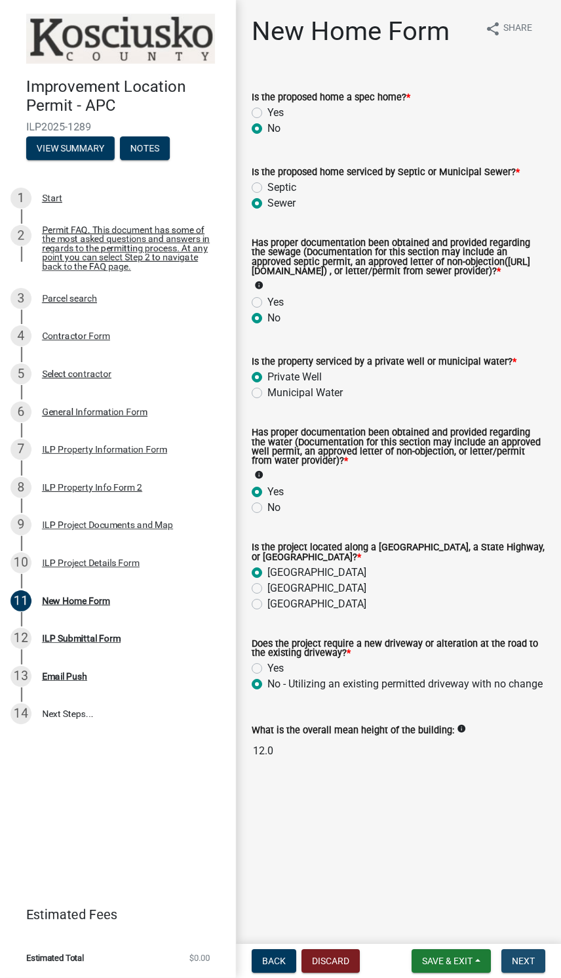
click at [529, 961] on span "Next" at bounding box center [523, 961] width 23 height 10
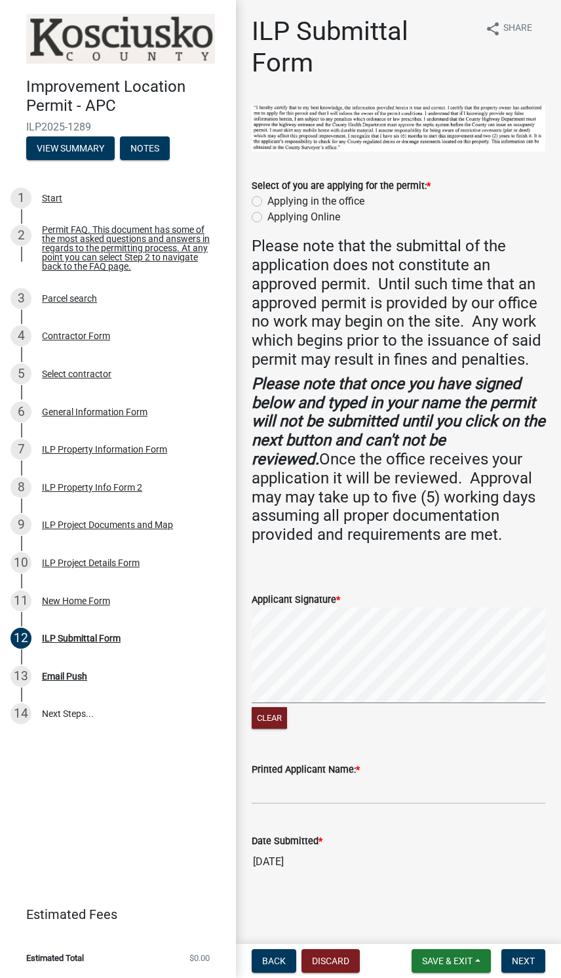
click at [268, 726] on button "Clear" at bounding box center [269, 718] width 35 height 22
click at [424, 793] on input "Printed Applicant Name: *" at bounding box center [399, 790] width 294 height 27
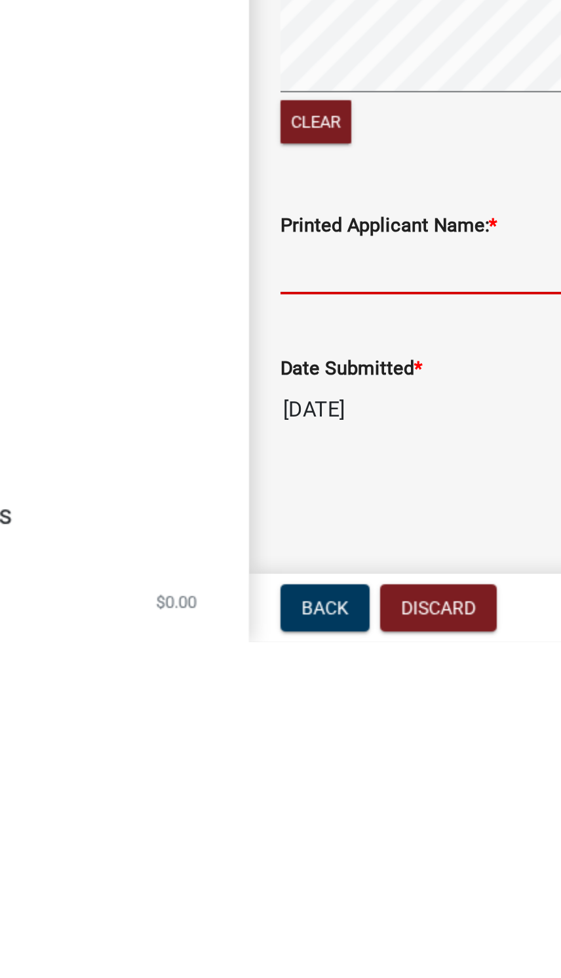
type input "[PERSON_NAME]"
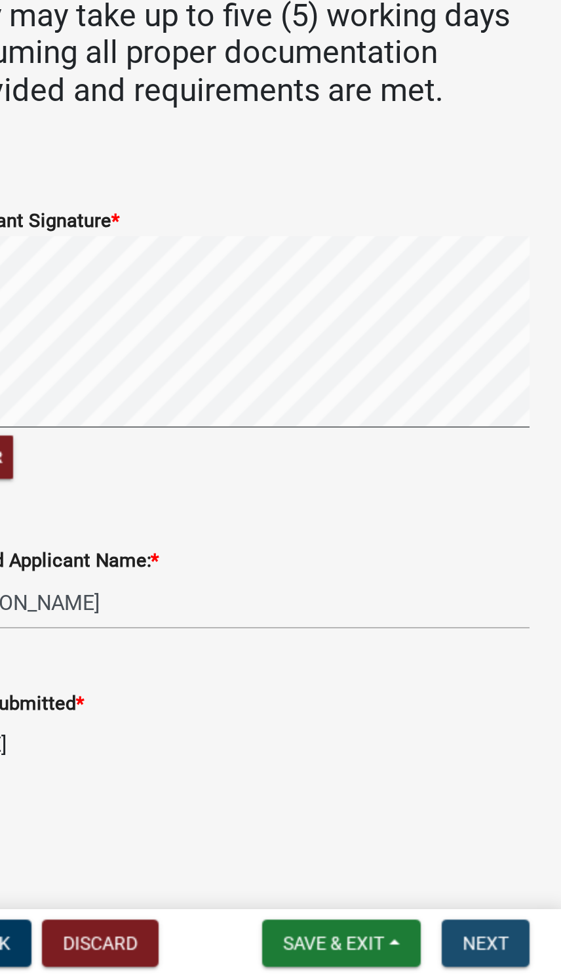
click at [512, 956] on span "Next" at bounding box center [523, 961] width 23 height 10
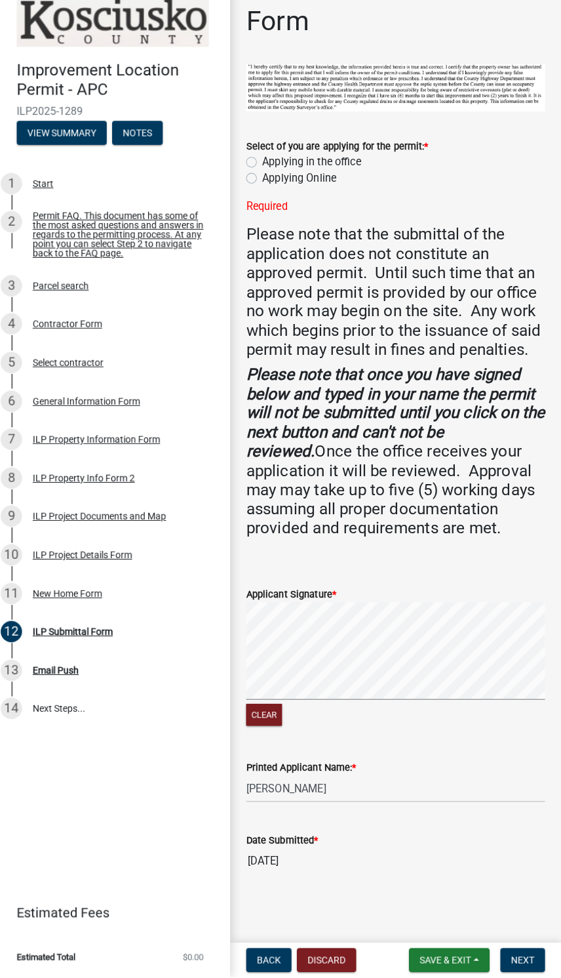
scroll to position [34, 0]
click at [518, 949] on button "Next" at bounding box center [524, 961] width 44 height 24
click at [268, 185] on label "Applying Online" at bounding box center [304, 193] width 73 height 16
click at [268, 185] on input "Applying Online" at bounding box center [272, 189] width 9 height 9
radio input "true"
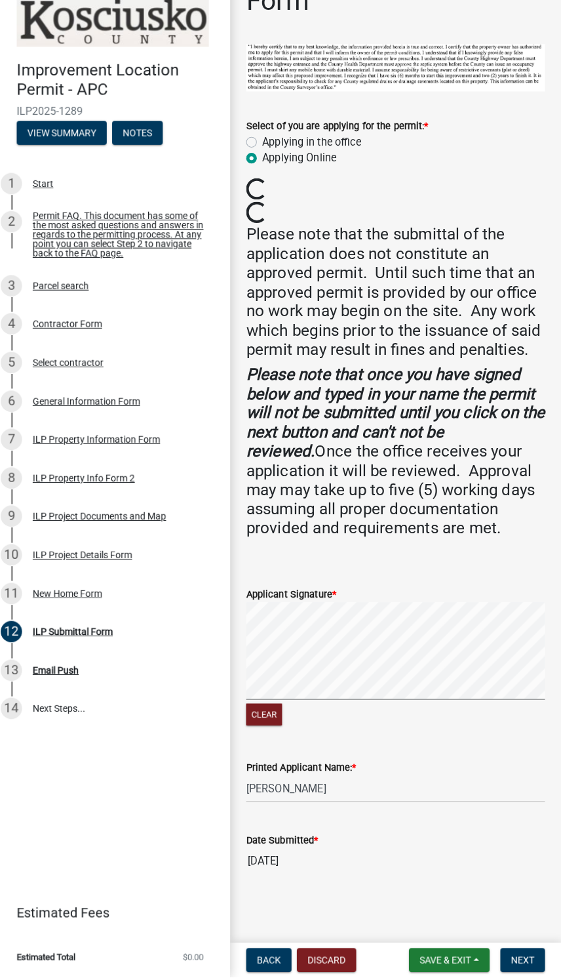
scroll to position [54, 0]
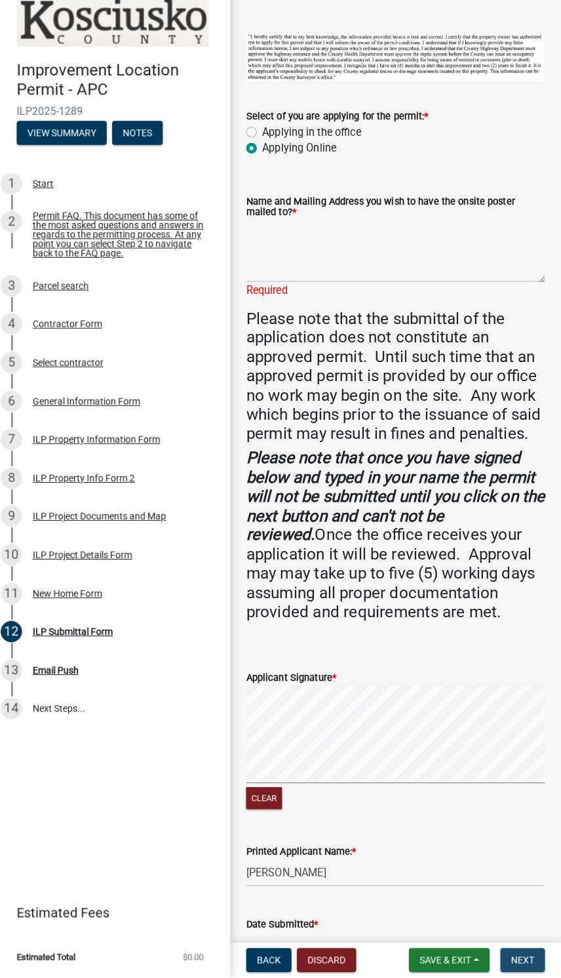
click at [526, 949] on button "Next" at bounding box center [524, 961] width 44 height 24
click at [416, 266] on textarea "Name and Mailing Address you wish to have the onsite poster mailed to? *" at bounding box center [399, 265] width 294 height 62
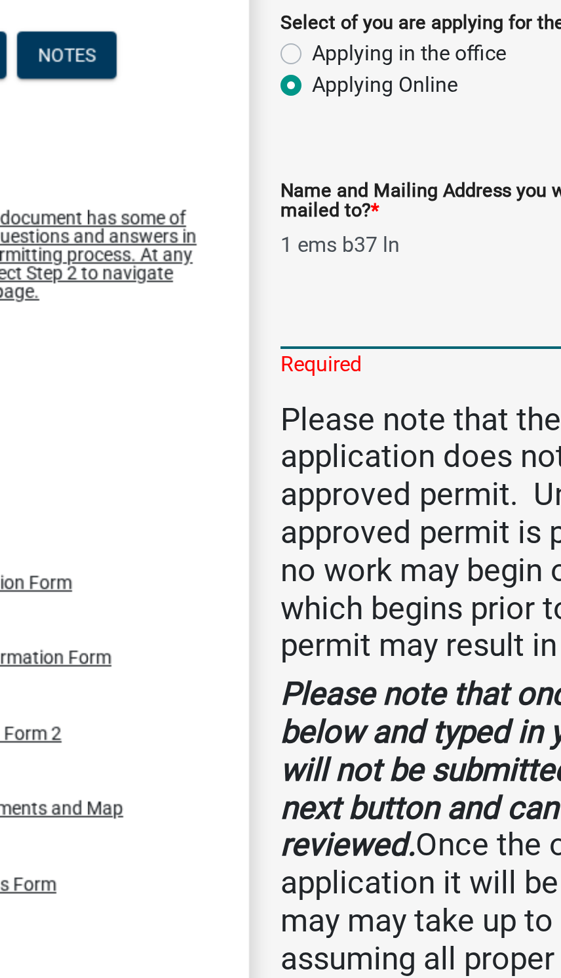
type textarea "1 ems b37 ln"
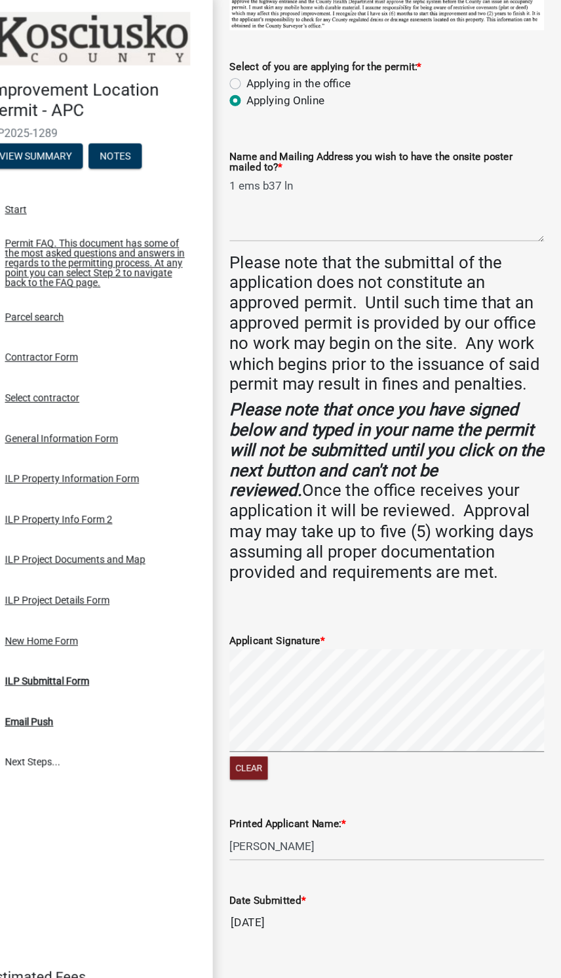
scroll to position [131, 0]
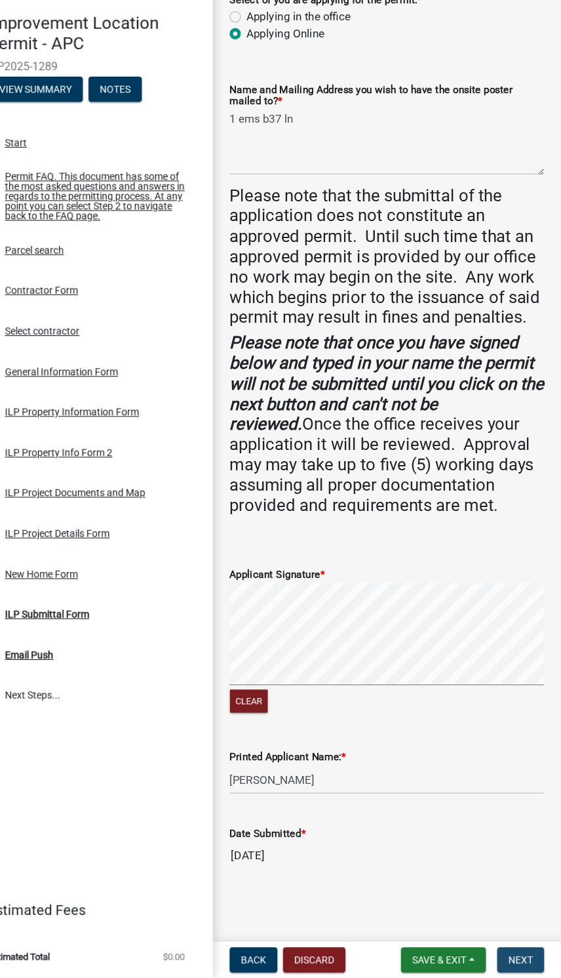
click at [512, 956] on span "Next" at bounding box center [523, 961] width 23 height 10
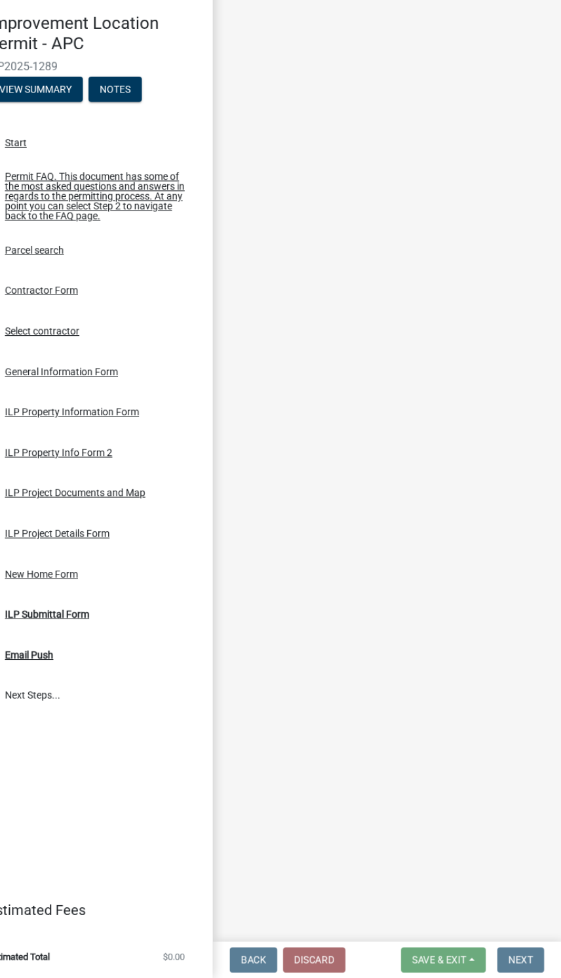
scroll to position [0, 0]
